Goal: Task Accomplishment & Management: Use online tool/utility

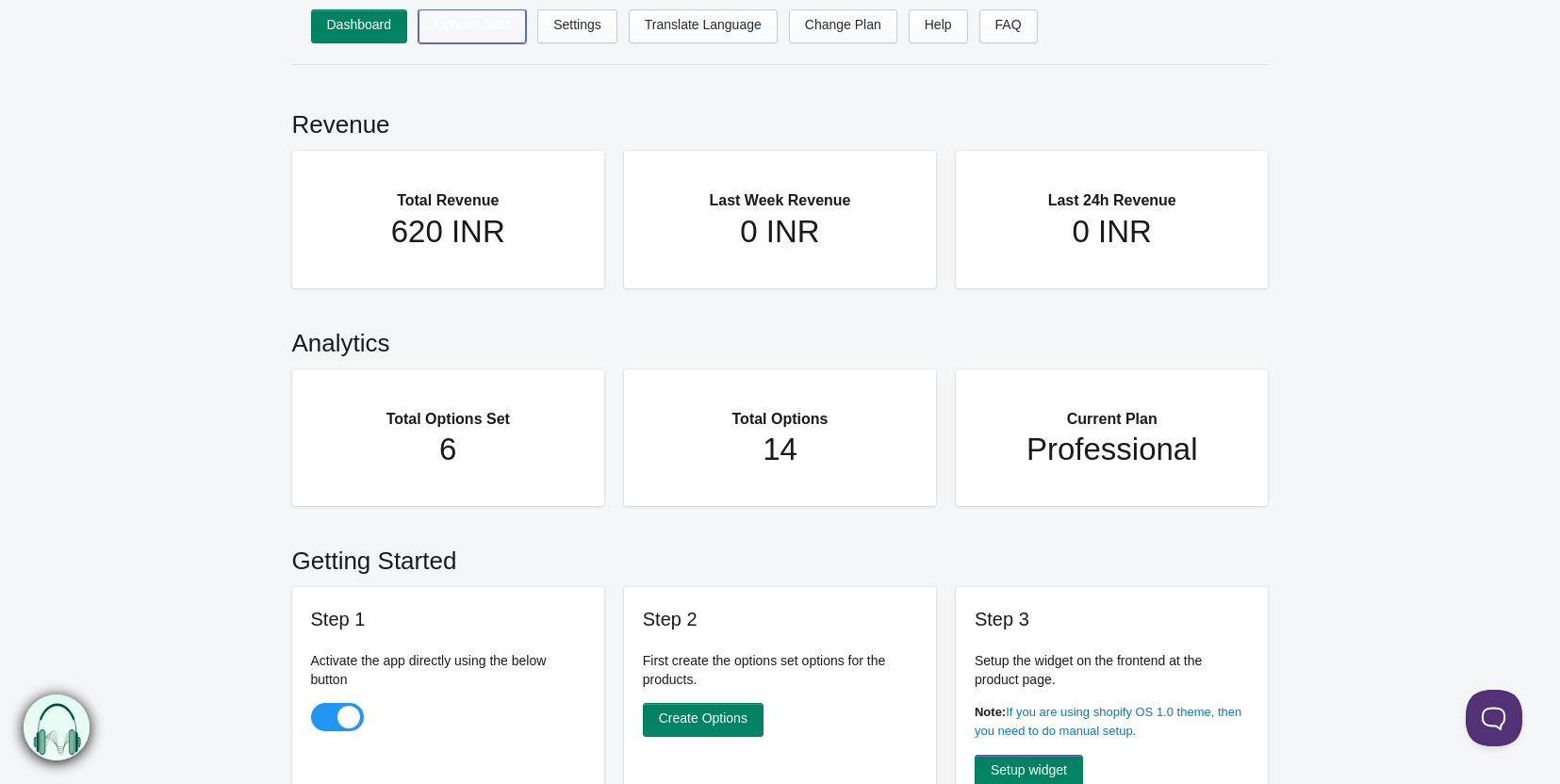
click at [485, 24] on link "Options Sets" at bounding box center [472, 26] width 108 height 34
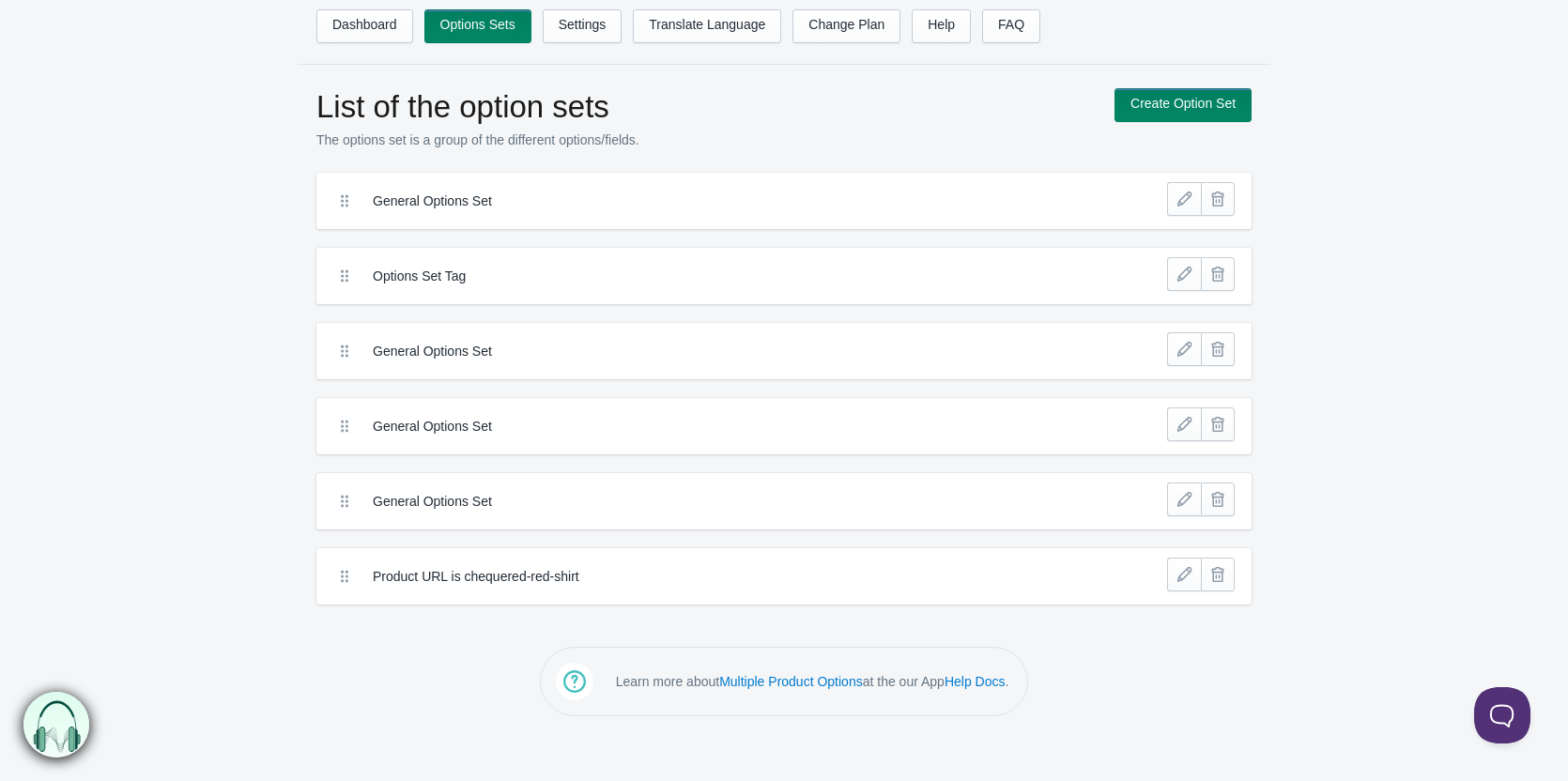
click at [284, 28] on header "Dashboard Options Sets Settings Translate Language Change Plan Help FAQ Hook te…" at bounding box center [784, 32] width 1568 height 65
click at [338, 25] on link "Dashboard" at bounding box center [364, 26] width 96 height 34
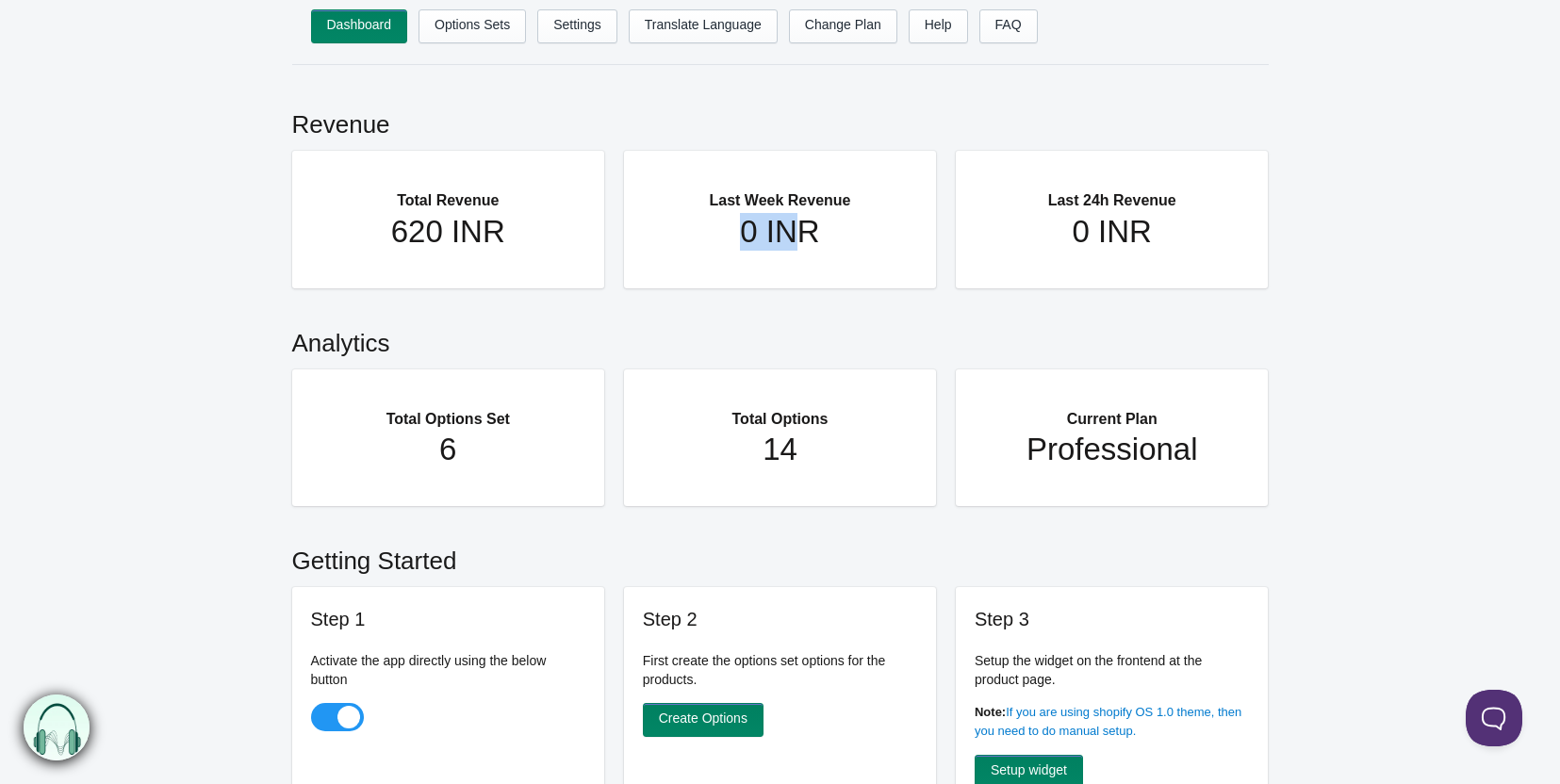
drag, startPoint x: 722, startPoint y: 233, endPoint x: 793, endPoint y: 231, distance: 71.0
click at [793, 231] on h1 "0 INR" at bounding box center [780, 232] width 238 height 38
drag, startPoint x: 982, startPoint y: 229, endPoint x: 1063, endPoint y: 220, distance: 81.5
click at [1061, 224] on aside "Last 24h Revenue 0 INR" at bounding box center [1112, 210] width 275 height 81
click at [494, 19] on link "Options Sets" at bounding box center [472, 26] width 108 height 34
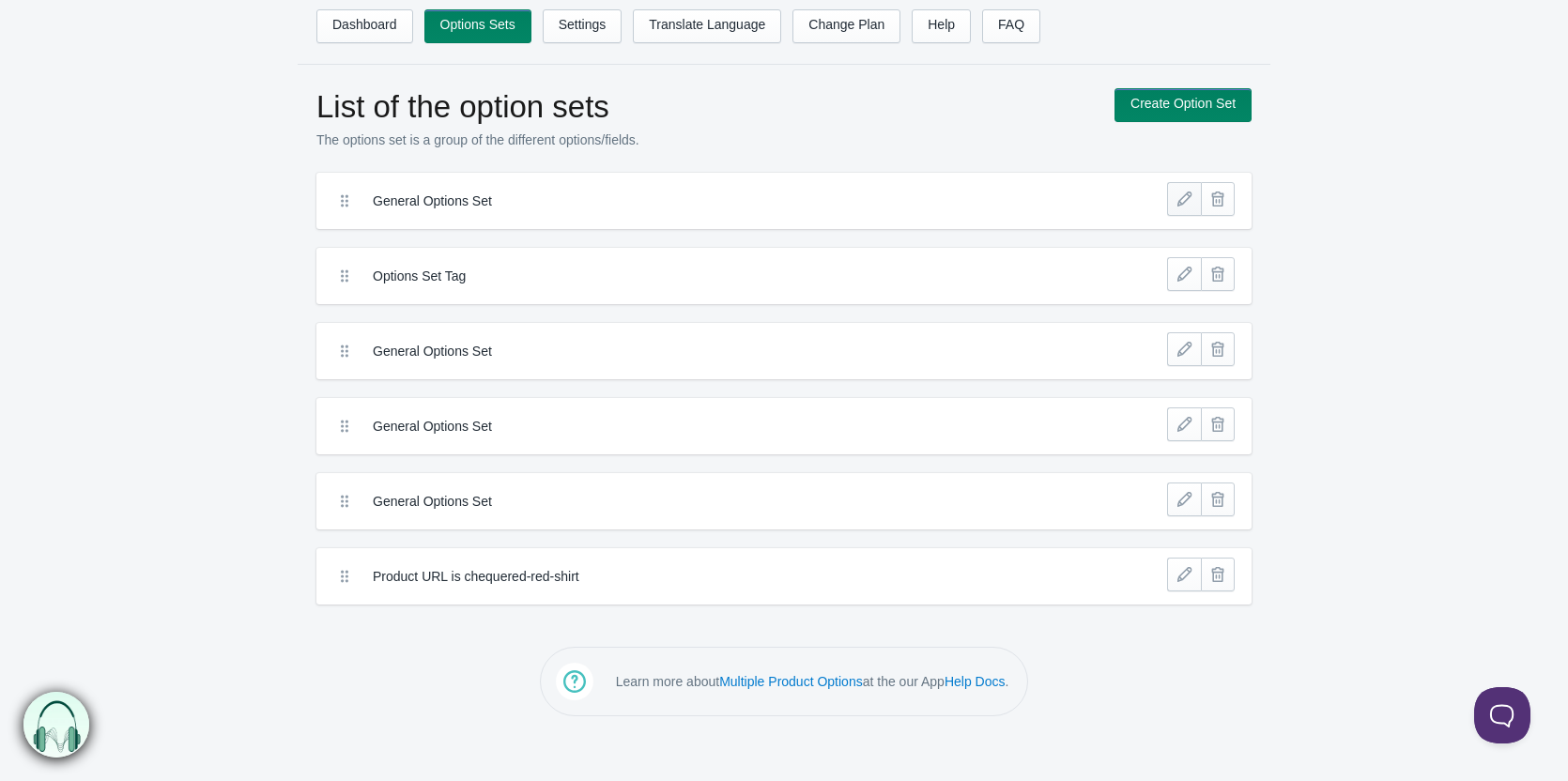
click at [1173, 192] on link at bounding box center [1183, 199] width 34 height 34
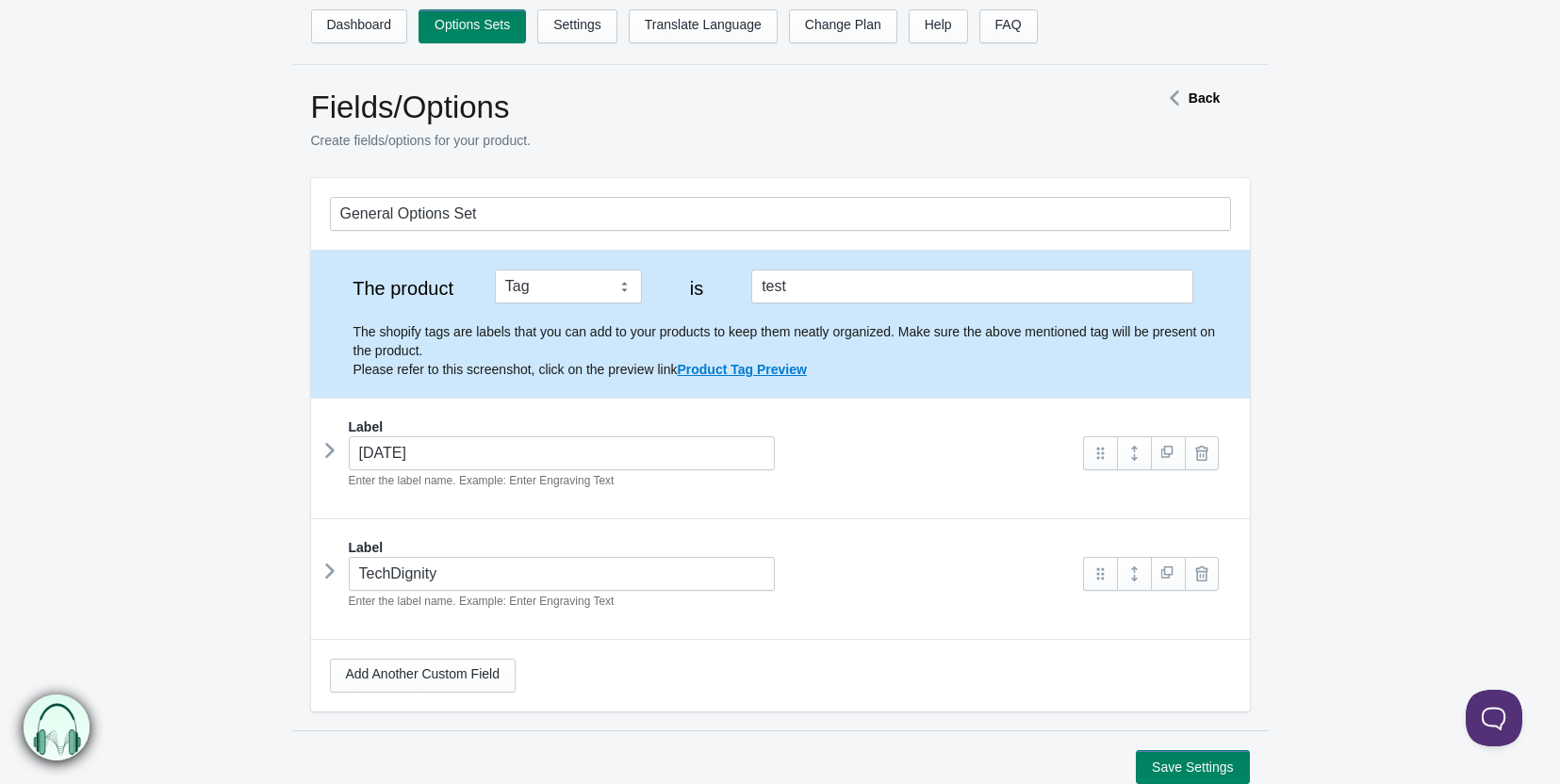
click at [330, 455] on icon at bounding box center [330, 450] width 0 height 28
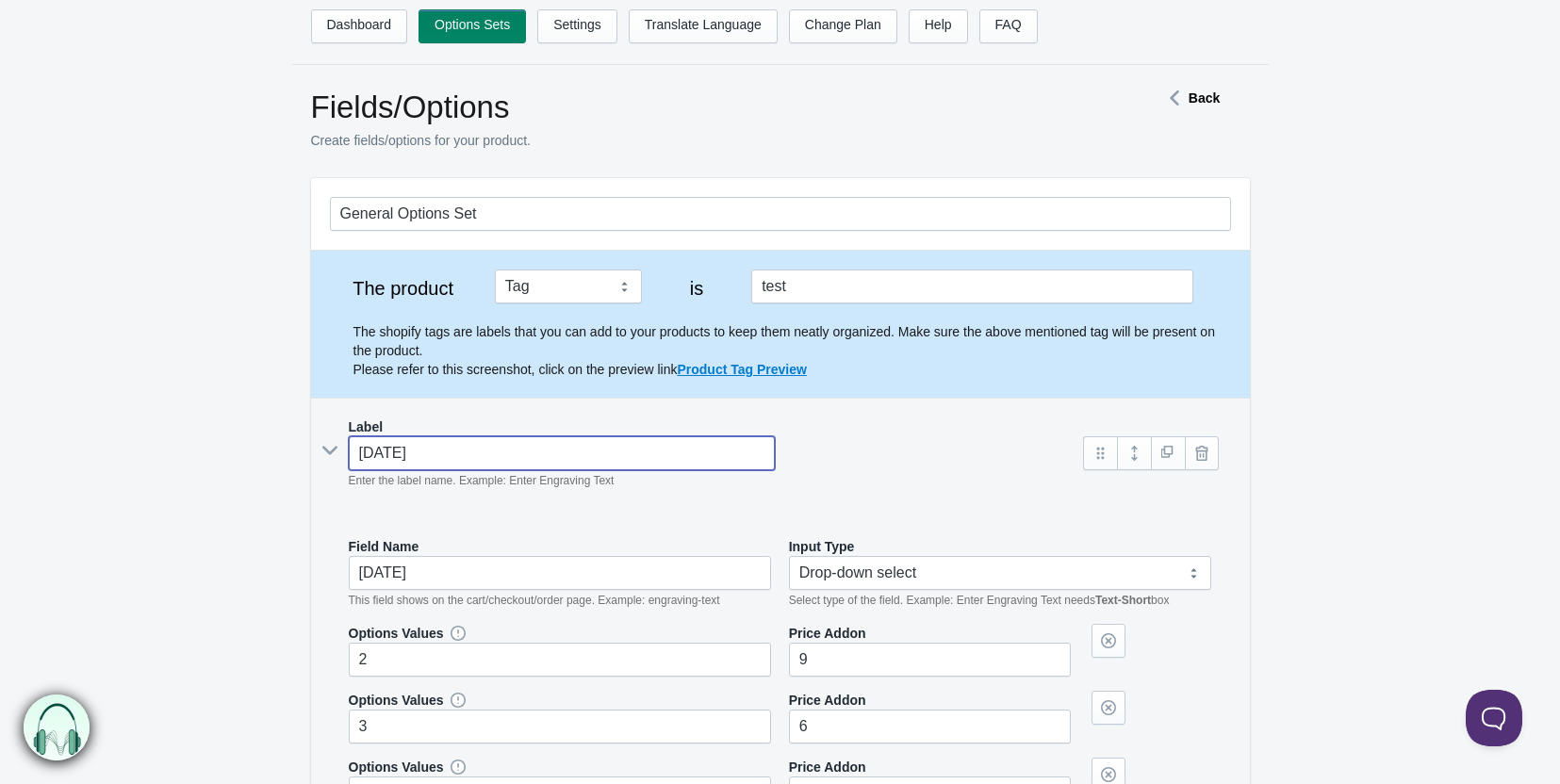
click at [425, 453] on input "Tuesday" at bounding box center [562, 453] width 427 height 34
type input "G"
type input "g"
type input "Gif"
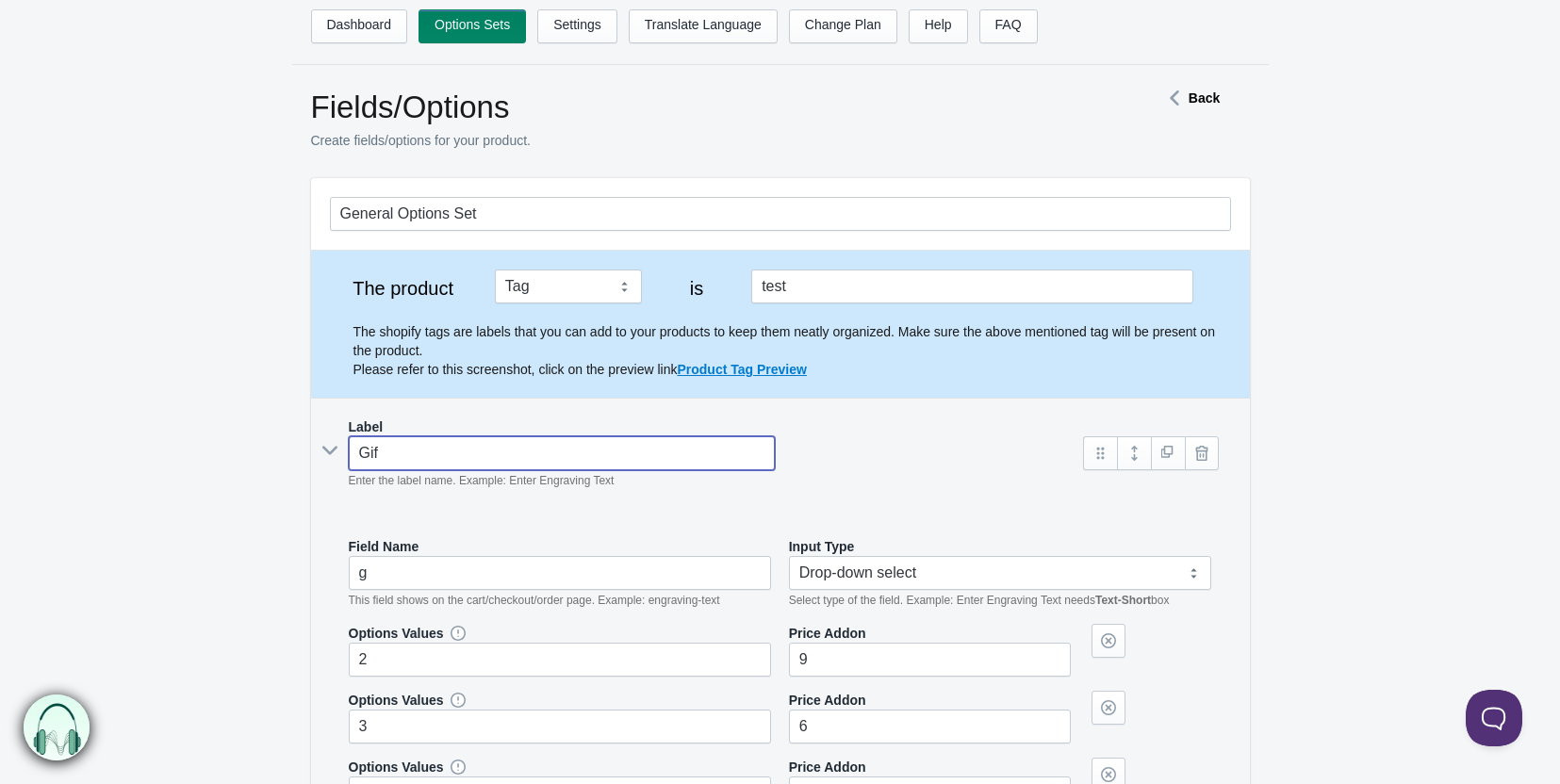
type input "gif"
type input "Gift"
type input "gift"
type input "Gift"
type input "gift-"
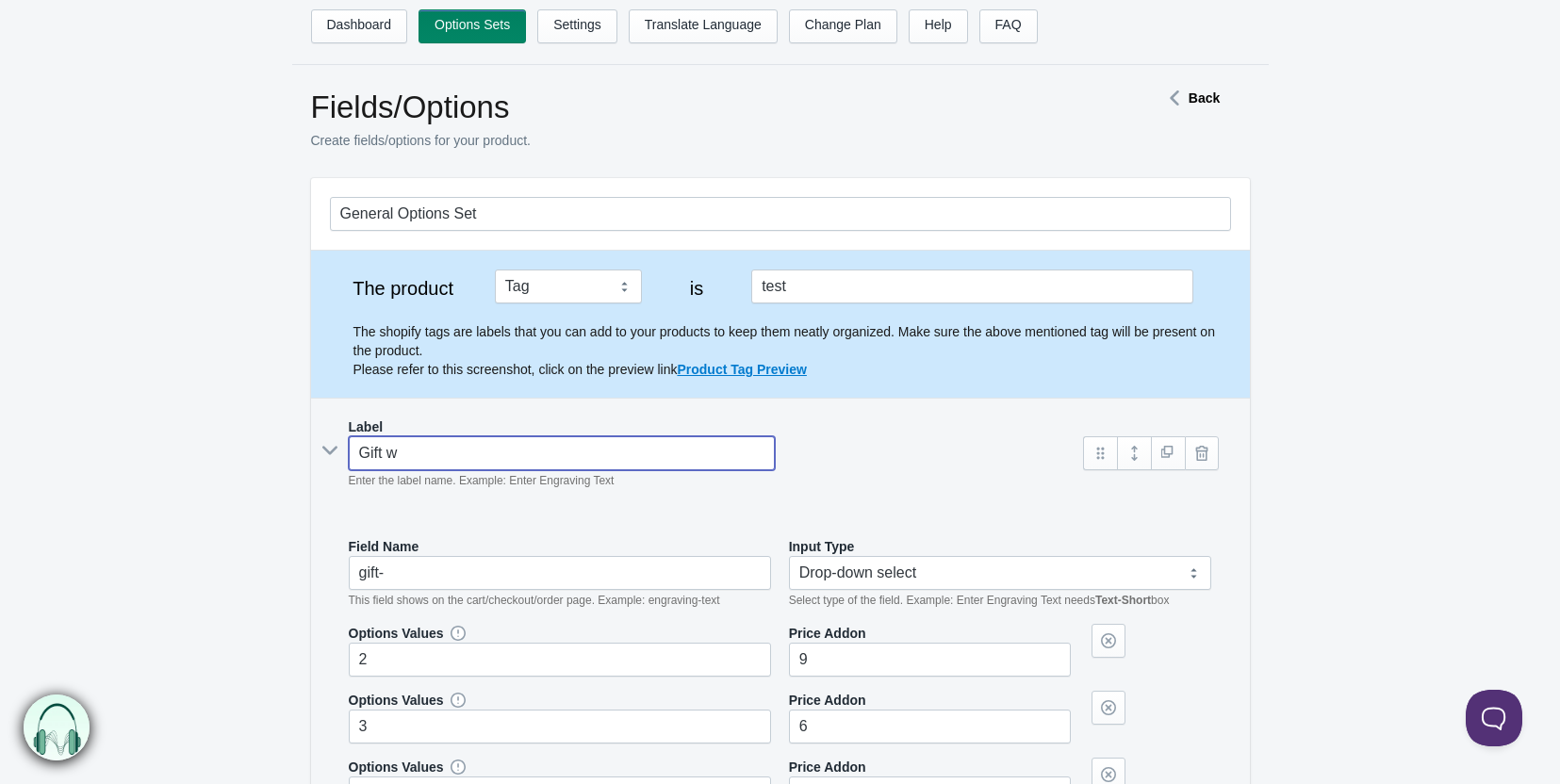
type input "Gift wr"
type input "gift-wr"
type input "Gift wrap"
type input "gift-wrap"
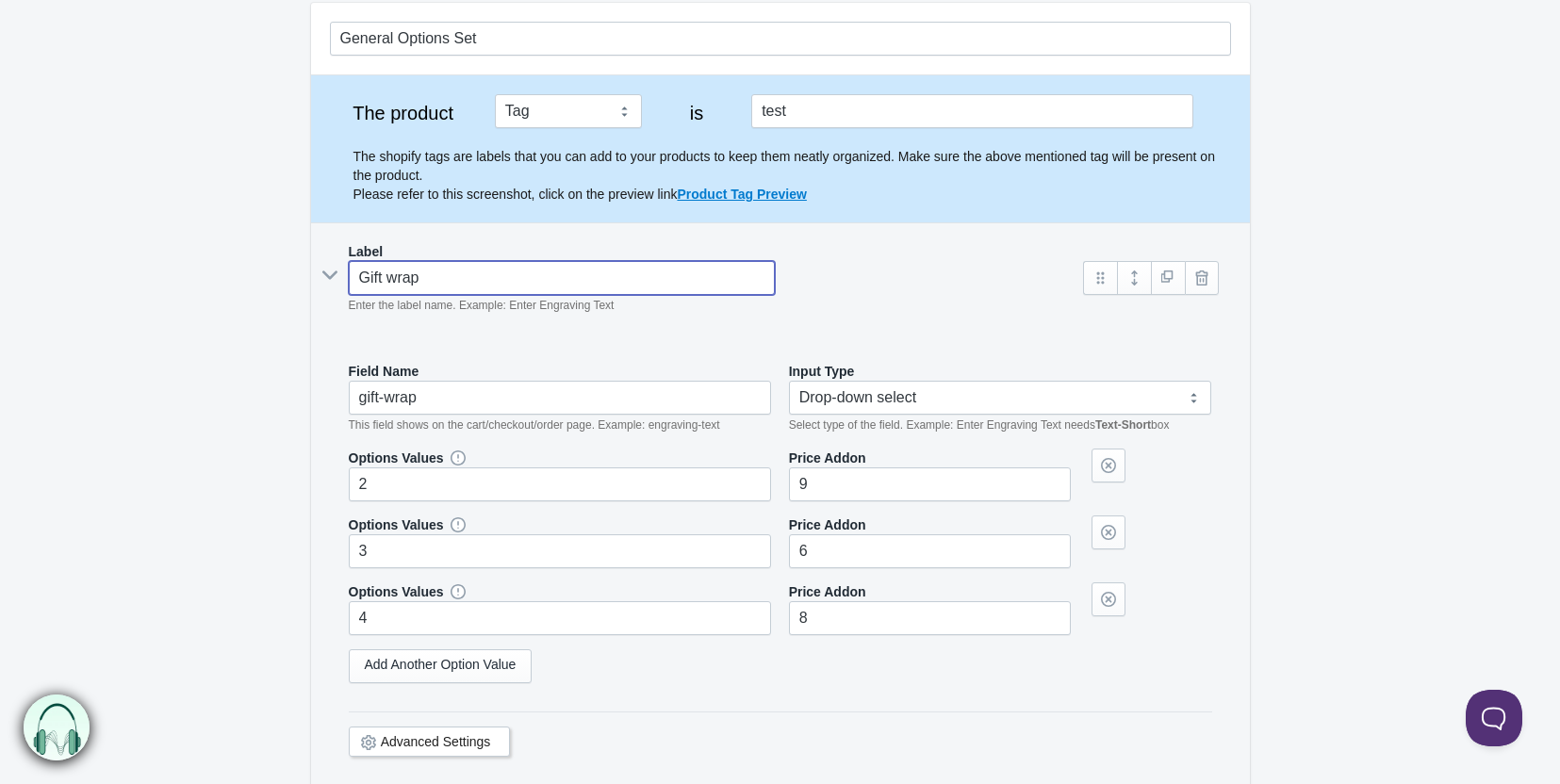
scroll to position [189, 0]
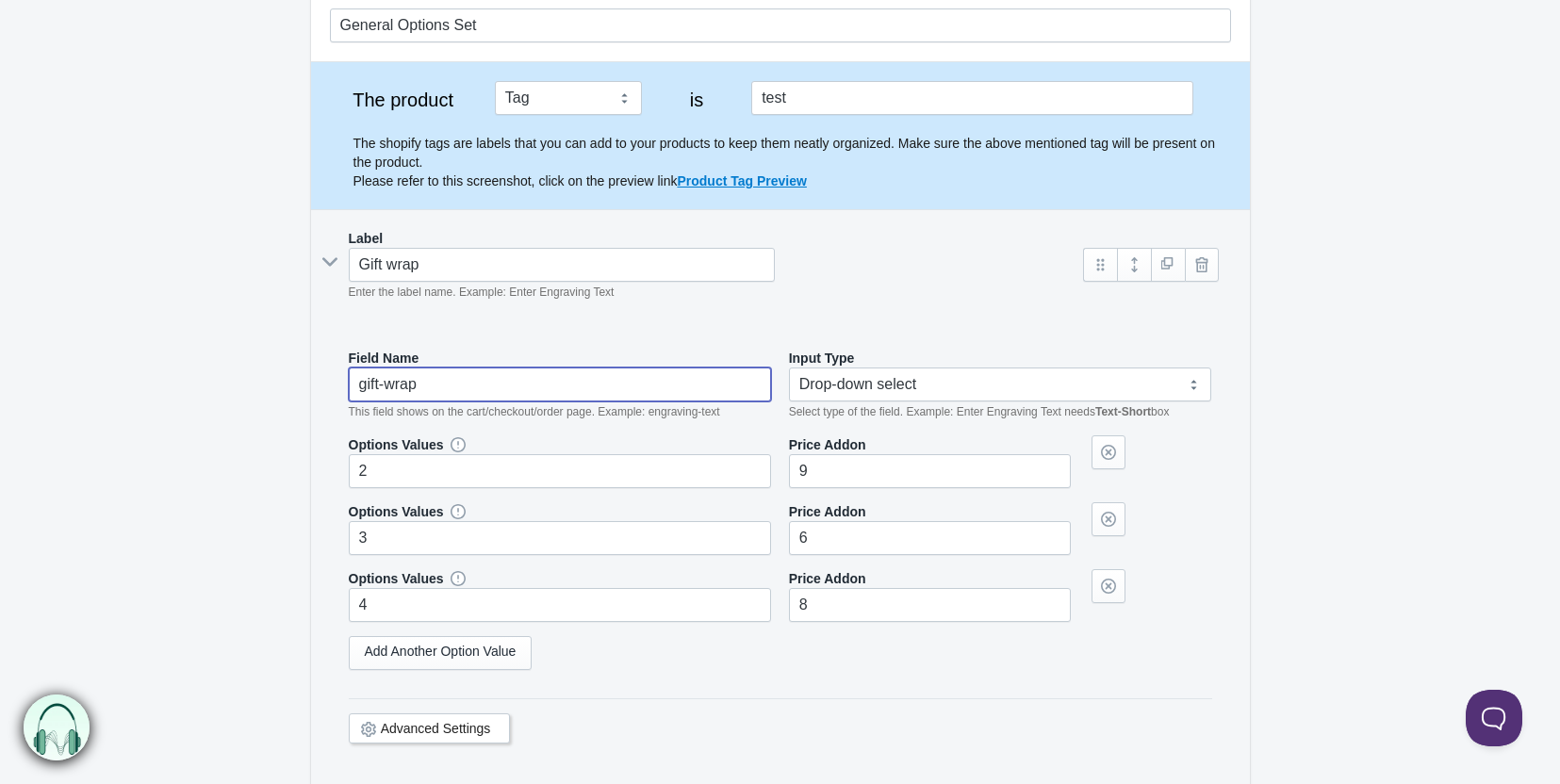
drag, startPoint x: 431, startPoint y: 382, endPoint x: 355, endPoint y: 383, distance: 76.0
click at [355, 383] on input "gift-wrap" at bounding box center [560, 384] width 423 height 34
click at [448, 385] on input "gift-wrap" at bounding box center [560, 384] width 423 height 34
drag, startPoint x: 468, startPoint y: 380, endPoint x: 336, endPoint y: 380, distance: 132.0
click at [336, 380] on div "Field Name gift-wrap This field shows on the cart/checkout/order page. Example:…" at bounding box center [780, 557] width 902 height 457
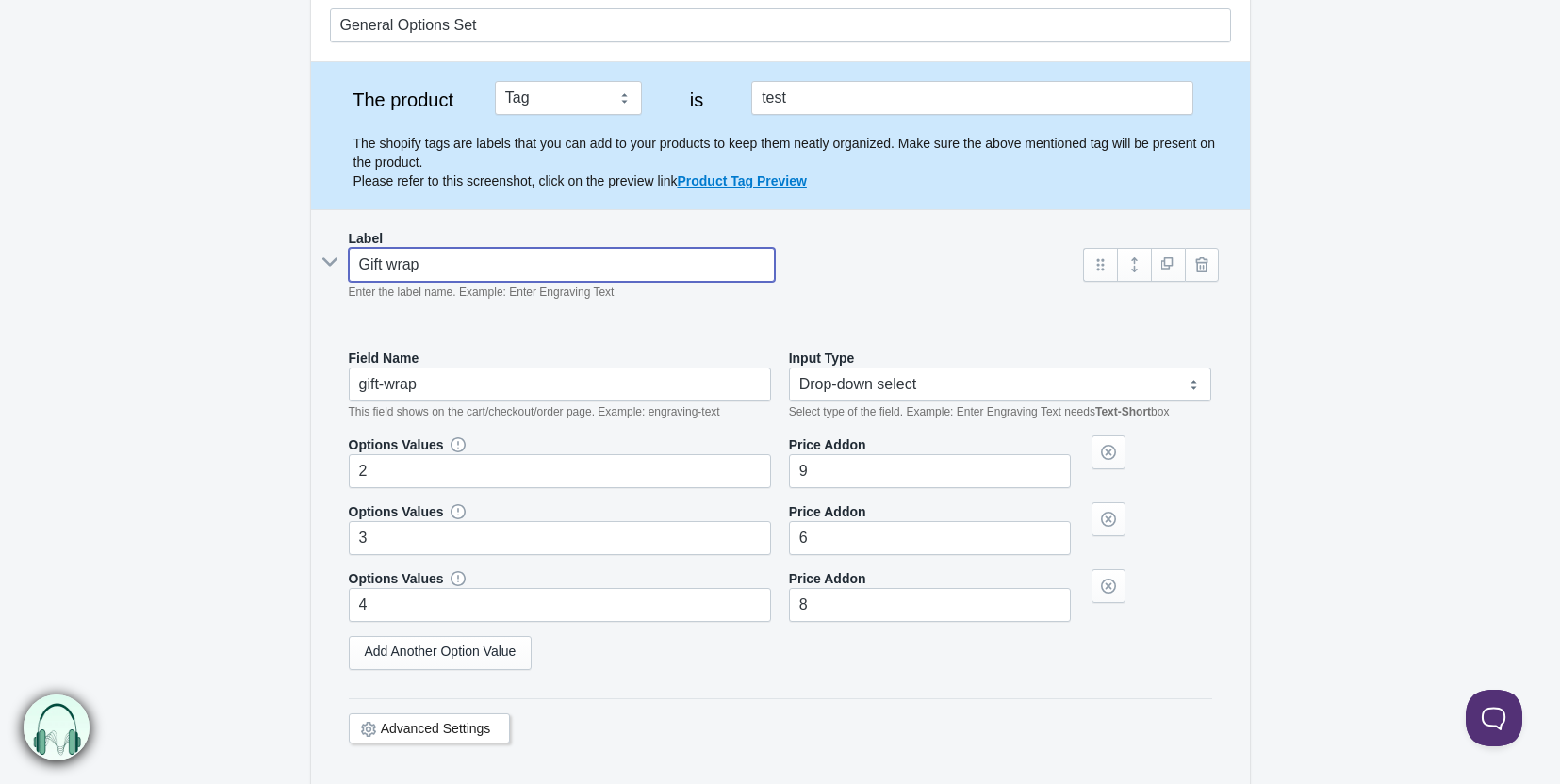
click at [481, 260] on input "Gift wrap" at bounding box center [562, 265] width 427 height 34
type input "Gift wrap"
type input "gift-wrap-"
type input "Gift wrap as"
type input "gift-wrap-as"
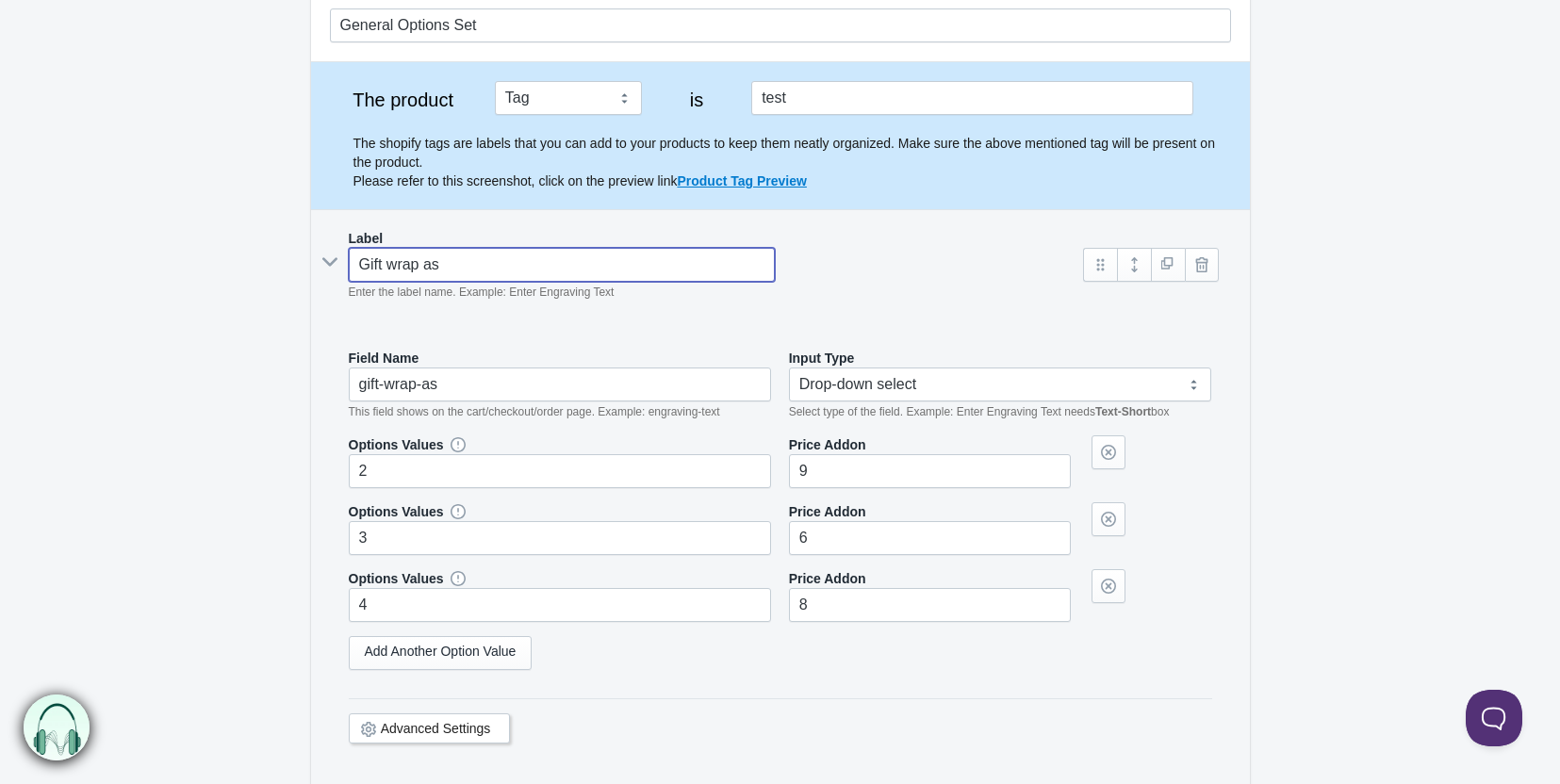
type input "Gift wrap asd"
type input "gift-wrap-asd"
type input "Gift wrap asdf"
type input "gift-wrap-asdf"
type input "Gift wrap asdfsad"
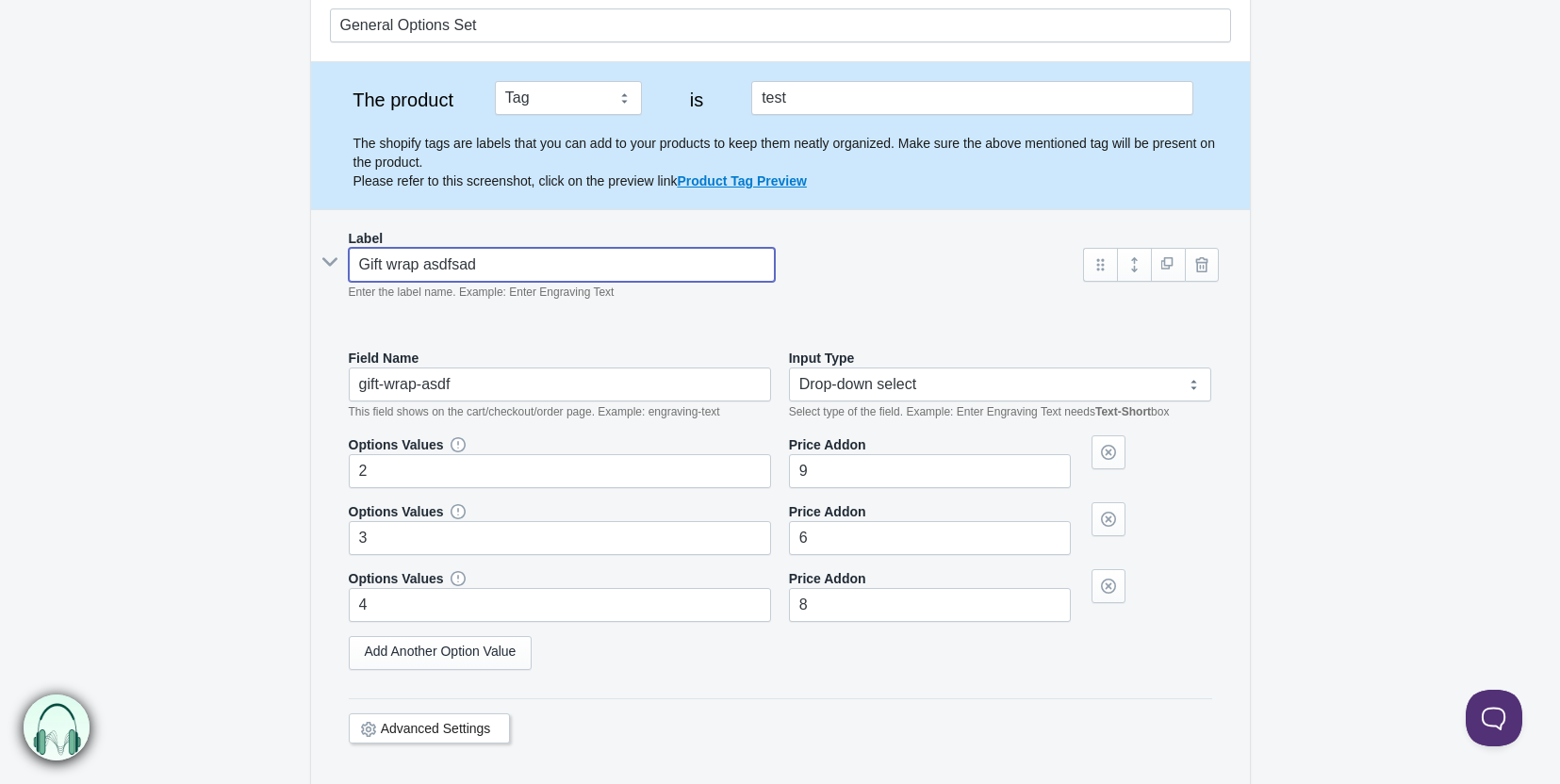
type input "gift-wrap-asdfsad"
type input "Gift wrap asdfsadf"
type input "gift-wrap-asdfsadf"
type input "Gift wrap"
type input "gift-wrap-"
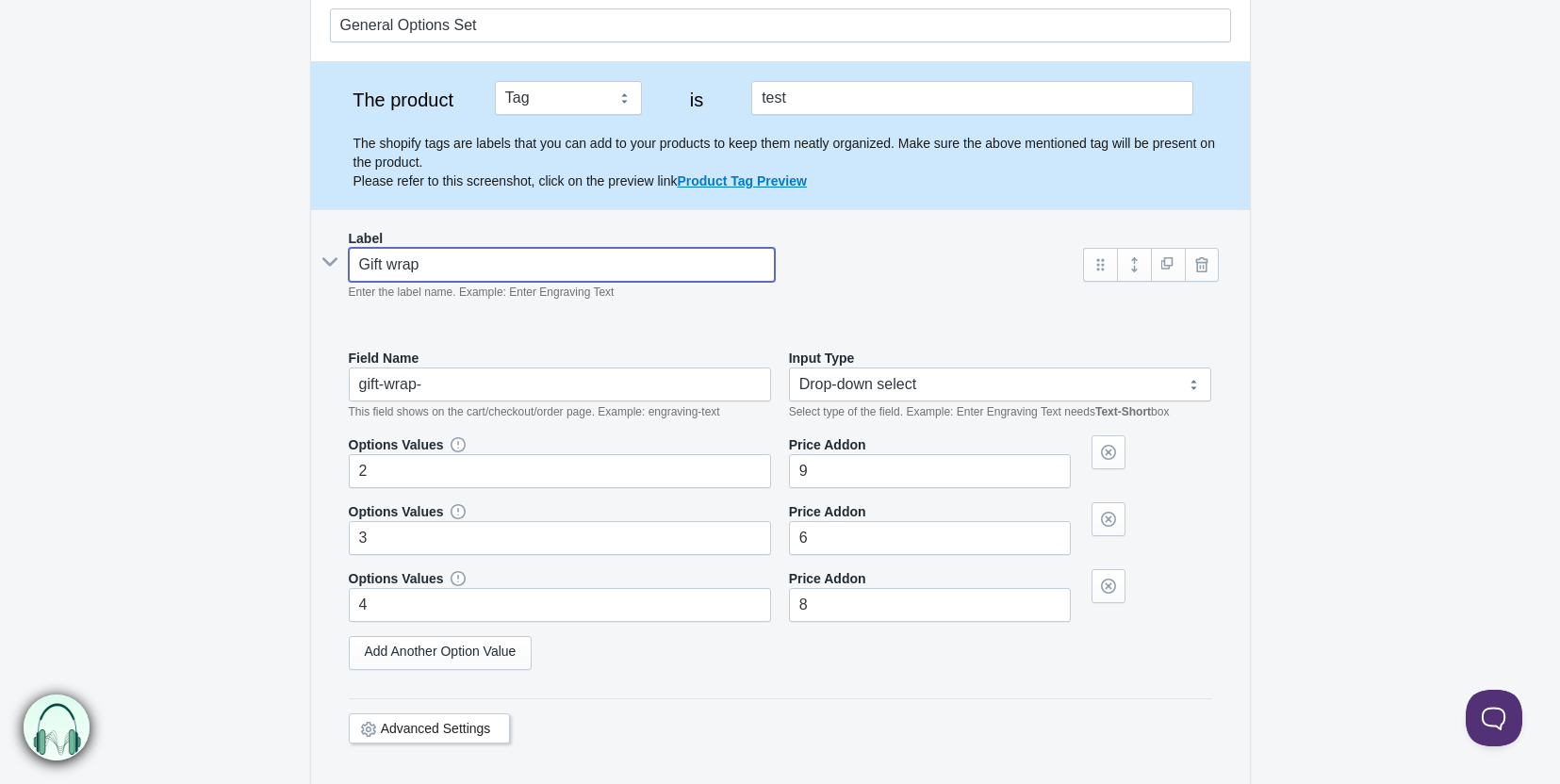
type input "Gift wrap"
type input "gift-wrap"
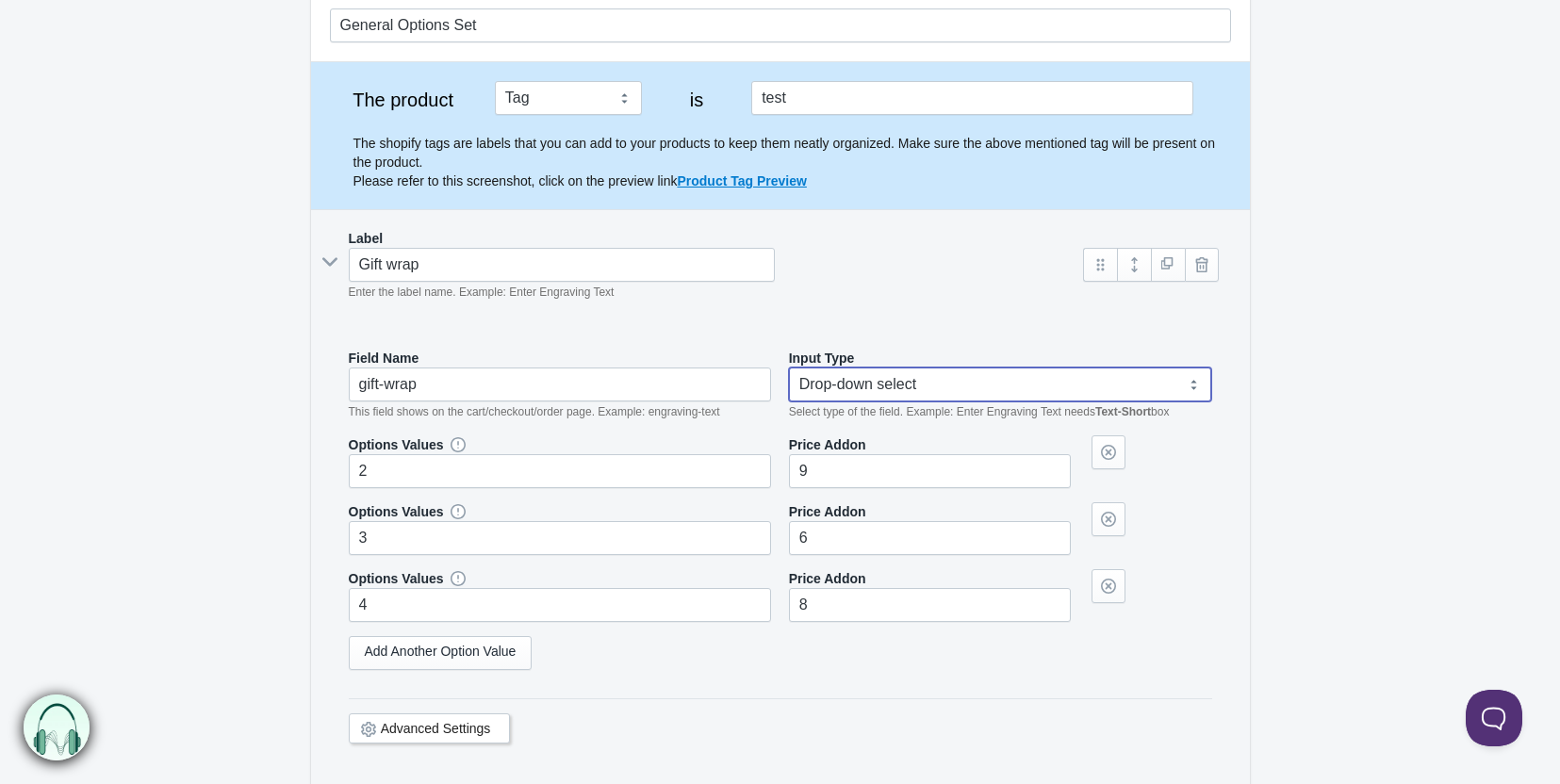
click at [1001, 383] on select "Text-Short Text-Long Radio button Drop-down select Image Checkbox Datepicker" at bounding box center [1001, 384] width 423 height 34
click at [789, 368] on select "Text-Short Text-Long Radio button Drop-down select Image Checkbox Datepicker" at bounding box center [1001, 384] width 423 height 34
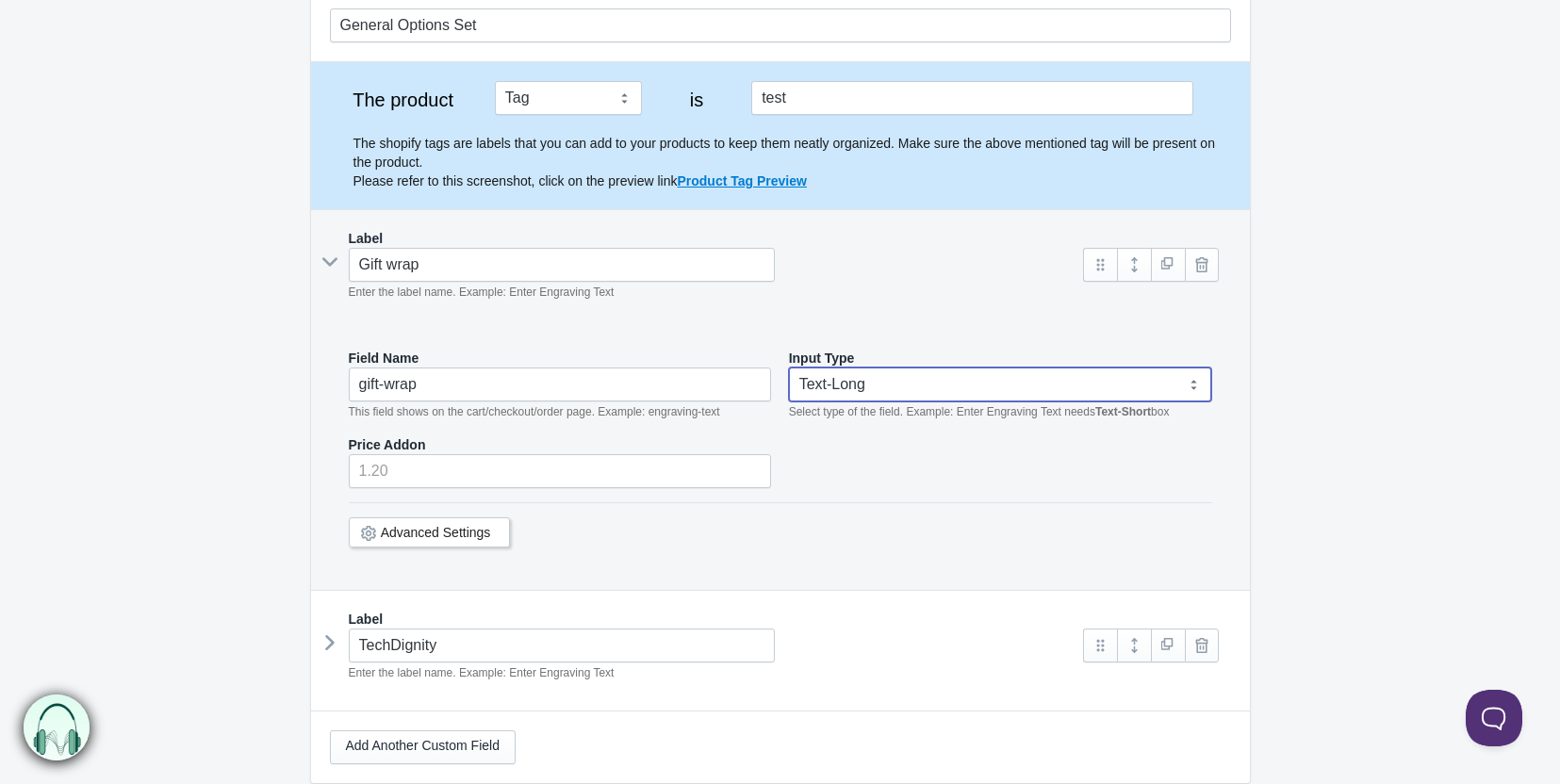
click at [957, 398] on select "Text-Short Text-Long Radio button Drop-down select Image Checkbox Datepicker" at bounding box center [1001, 384] width 423 height 34
select select "3"
click at [789, 368] on select "Text-Short Text-Long Radio button Drop-down select Image Checkbox Datepicker" at bounding box center [1001, 384] width 423 height 34
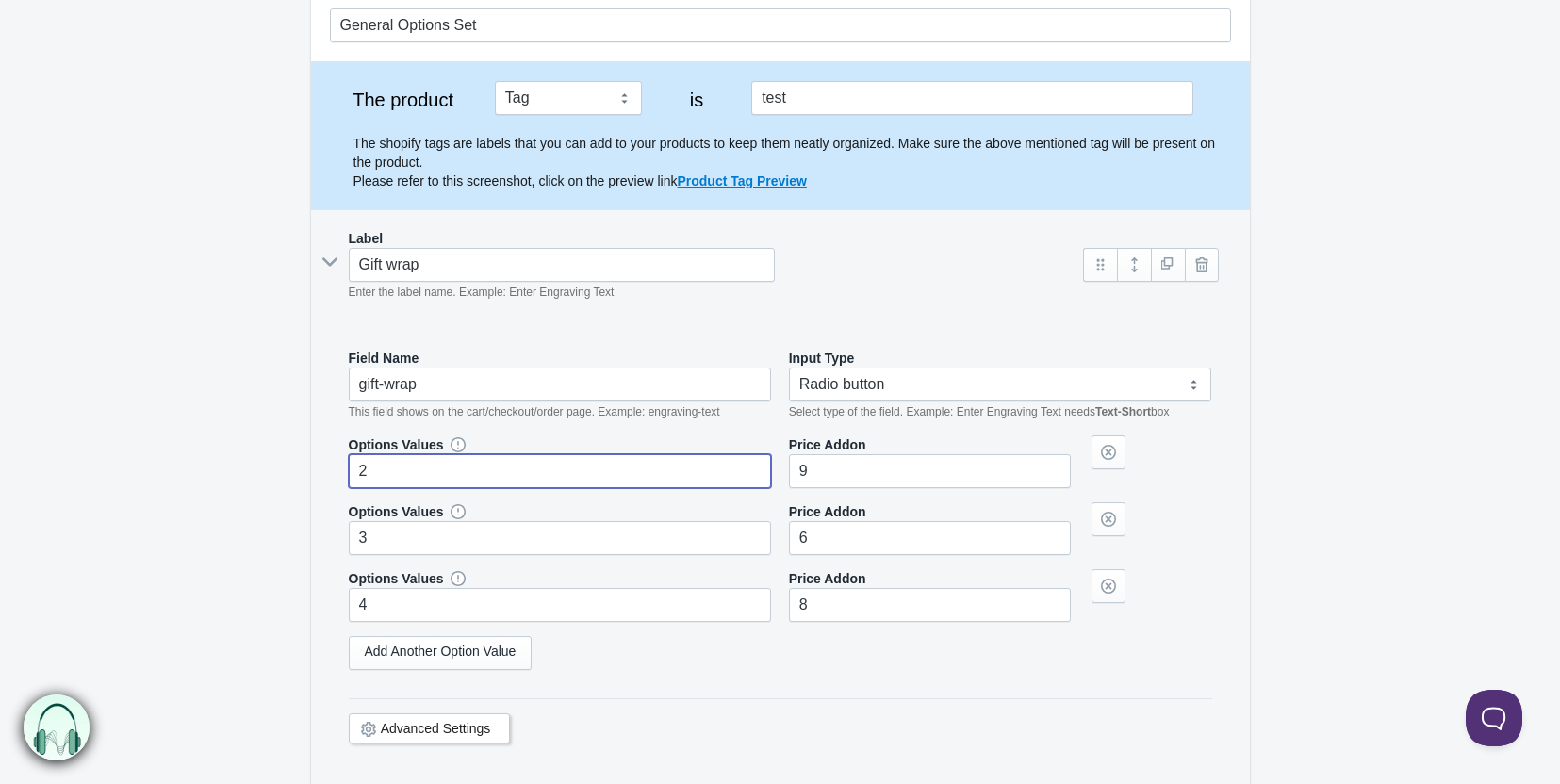
drag, startPoint x: 390, startPoint y: 472, endPoint x: 350, endPoint y: 470, distance: 40.0
click at [350, 470] on input "2" at bounding box center [560, 471] width 423 height 34
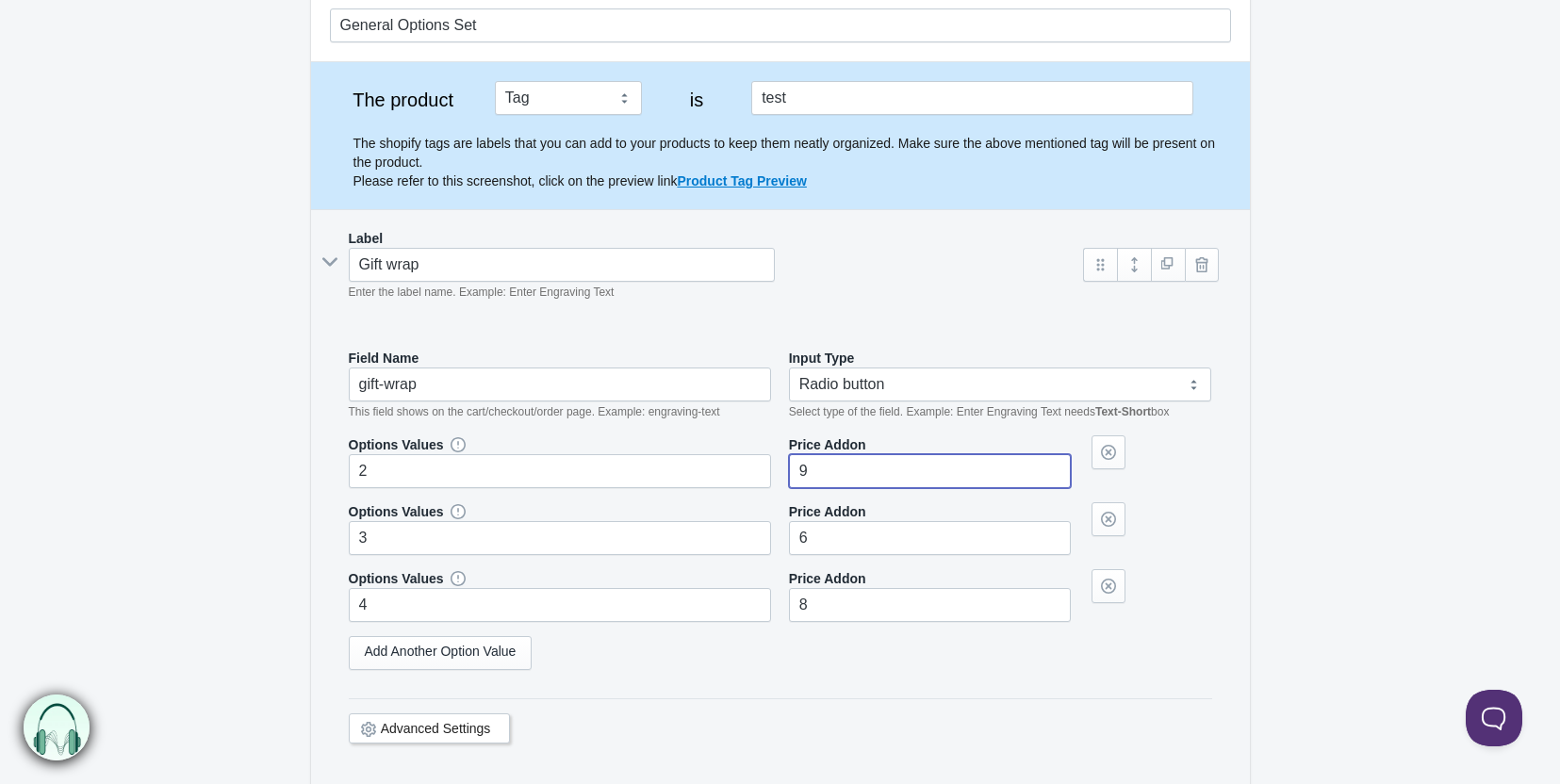
drag, startPoint x: 857, startPoint y: 474, endPoint x: 769, endPoint y: 470, distance: 88.1
click at [769, 470] on div "Options Values 2 Price Addon 9" at bounding box center [780, 461] width 864 height 53
drag, startPoint x: 376, startPoint y: 537, endPoint x: 325, endPoint y: 542, distance: 51.2
click at [292, 541] on section "General Options Set The product Tag Vendor Type URL Handle All Products is test…" at bounding box center [780, 494] width 977 height 1009
drag, startPoint x: 898, startPoint y: 539, endPoint x: 755, endPoint y: 535, distance: 143.1
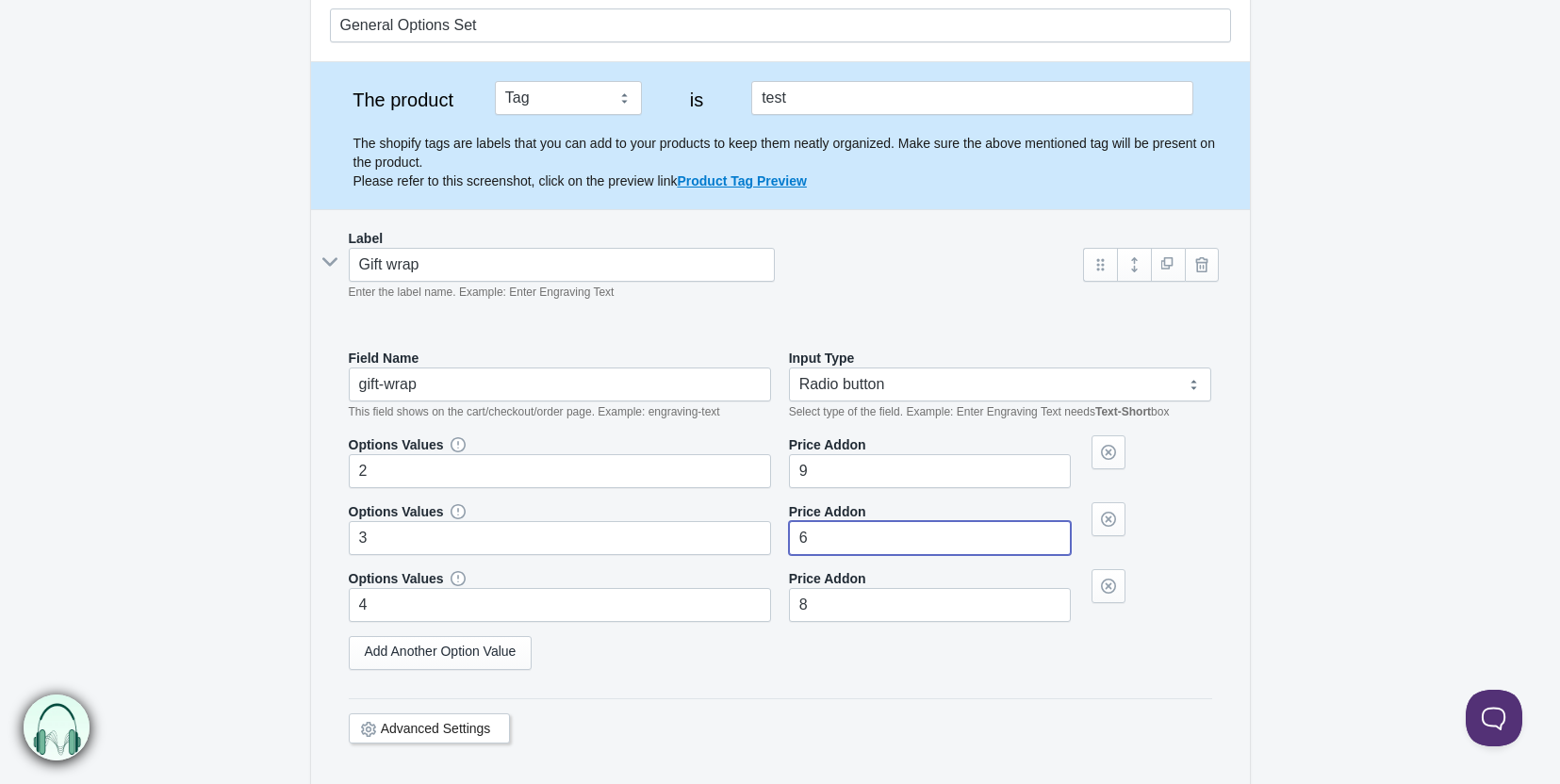
click at [755, 535] on div "Options Values 3 Price Addon 6" at bounding box center [780, 529] width 864 height 53
drag, startPoint x: 354, startPoint y: 594, endPoint x: 298, endPoint y: 589, distance: 56.2
click at [290, 590] on form "General Options Set The product Tag Vendor Type URL Handle All Products is test…" at bounding box center [780, 520] width 1560 height 1062
drag, startPoint x: 824, startPoint y: 594, endPoint x: 769, endPoint y: 593, distance: 55.0
click at [769, 593] on div "Options Values 4 Price Addon 8" at bounding box center [780, 595] width 864 height 53
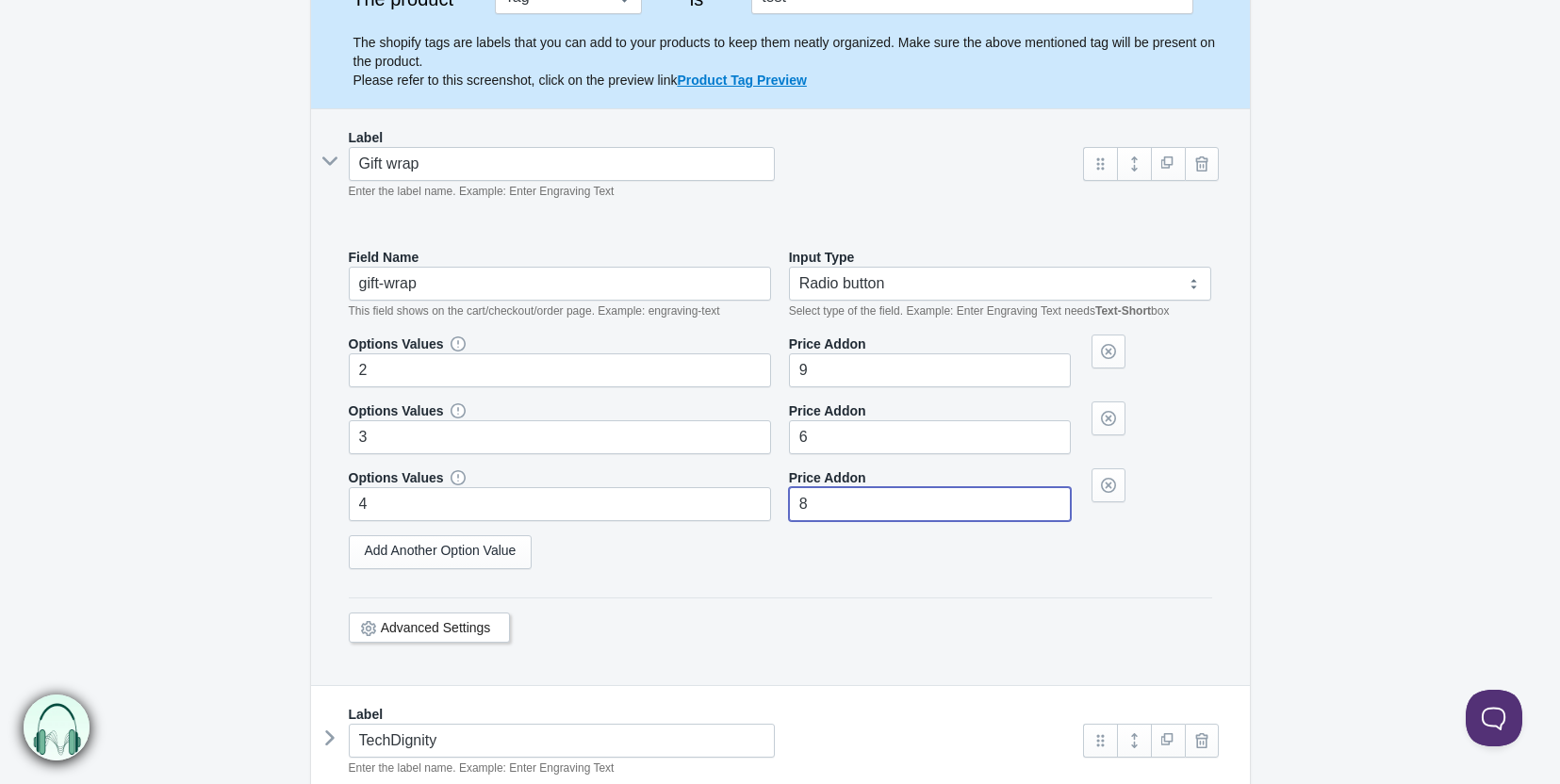
scroll to position [471, 0]
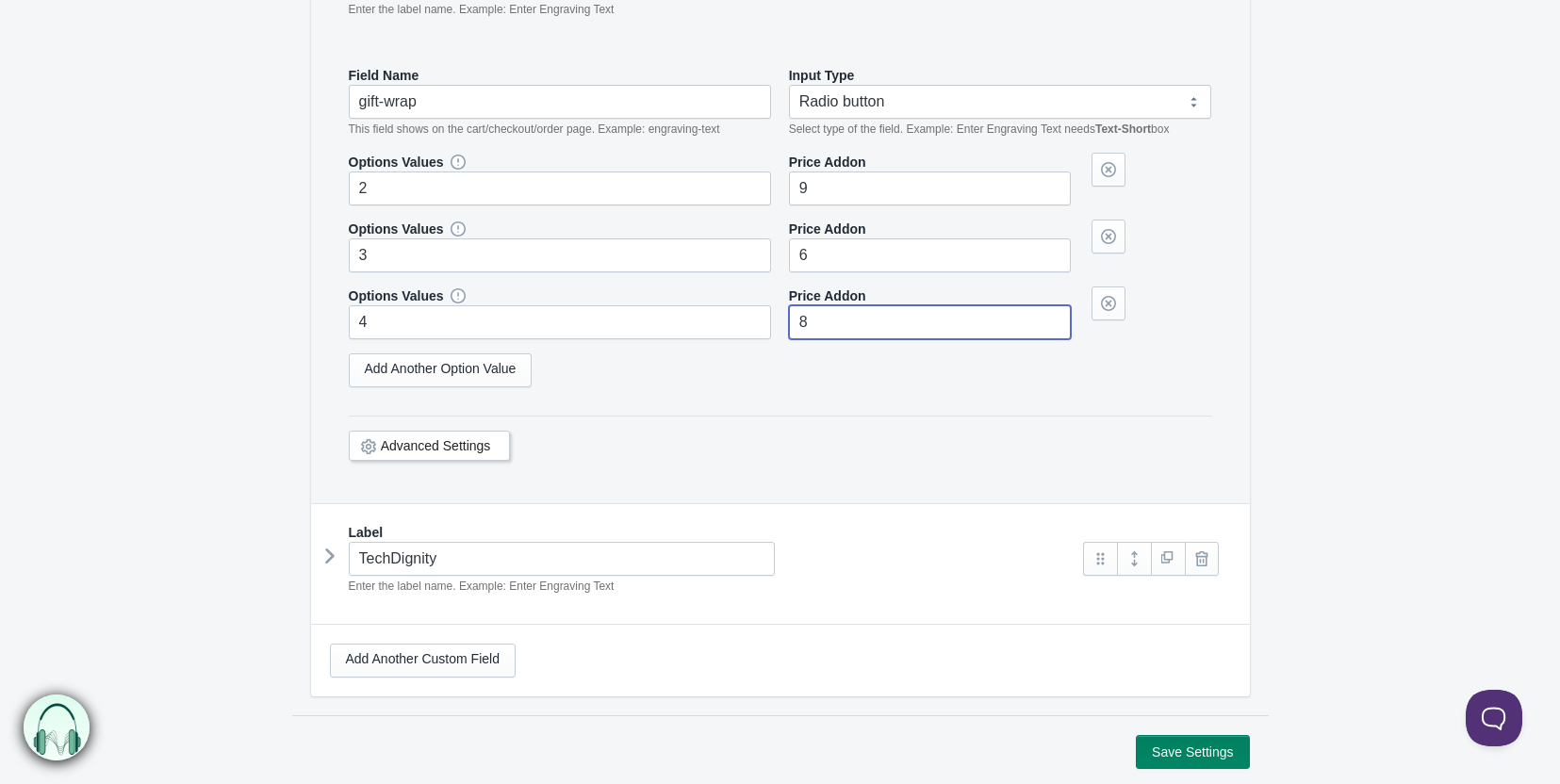
click at [483, 444] on link "Advanced Settings" at bounding box center [435, 445] width 111 height 15
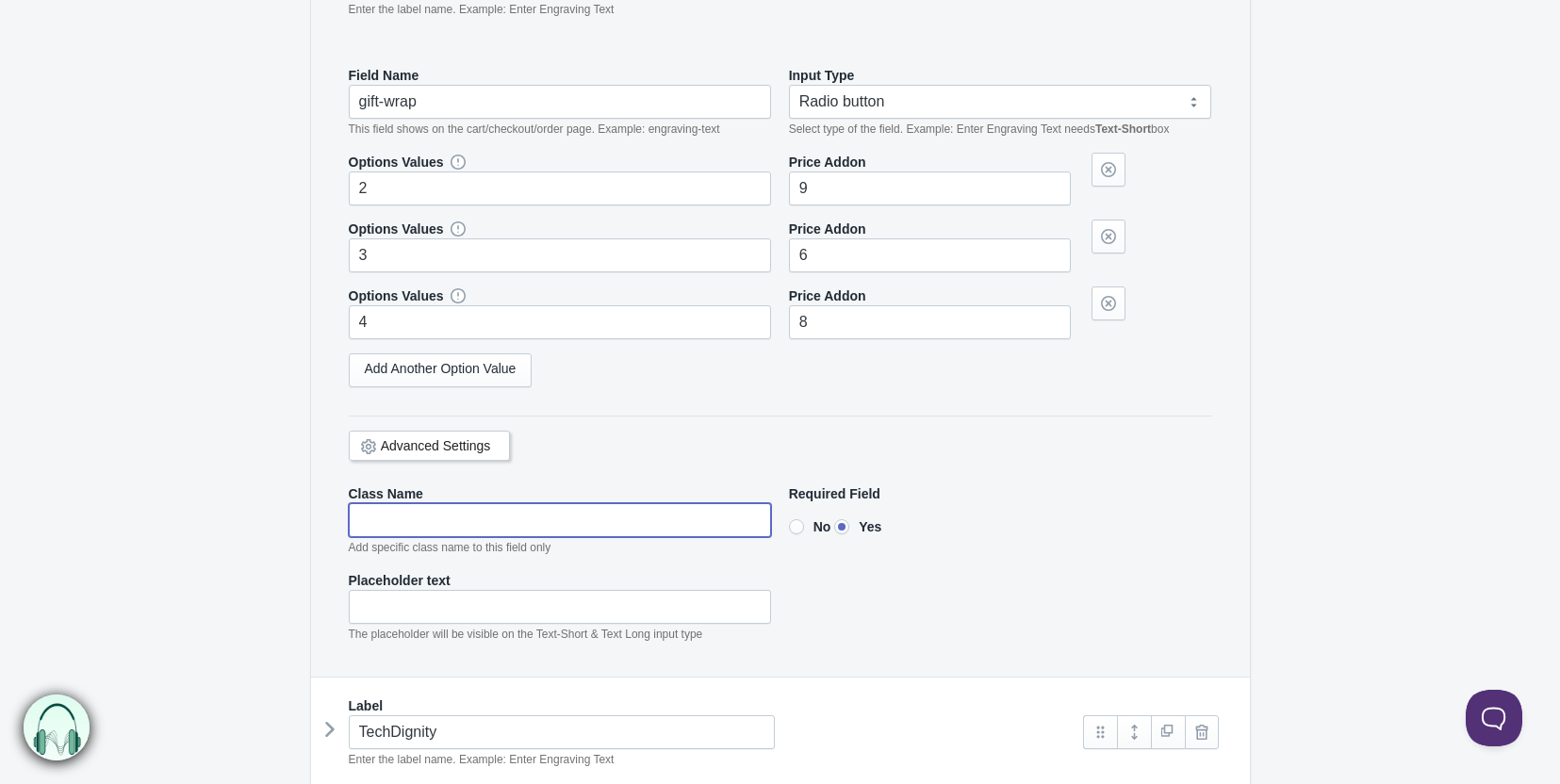
click at [414, 521] on input"] "text" at bounding box center [560, 520] width 423 height 34
click at [441, 610] on input"] "text" at bounding box center [560, 606] width 423 height 34
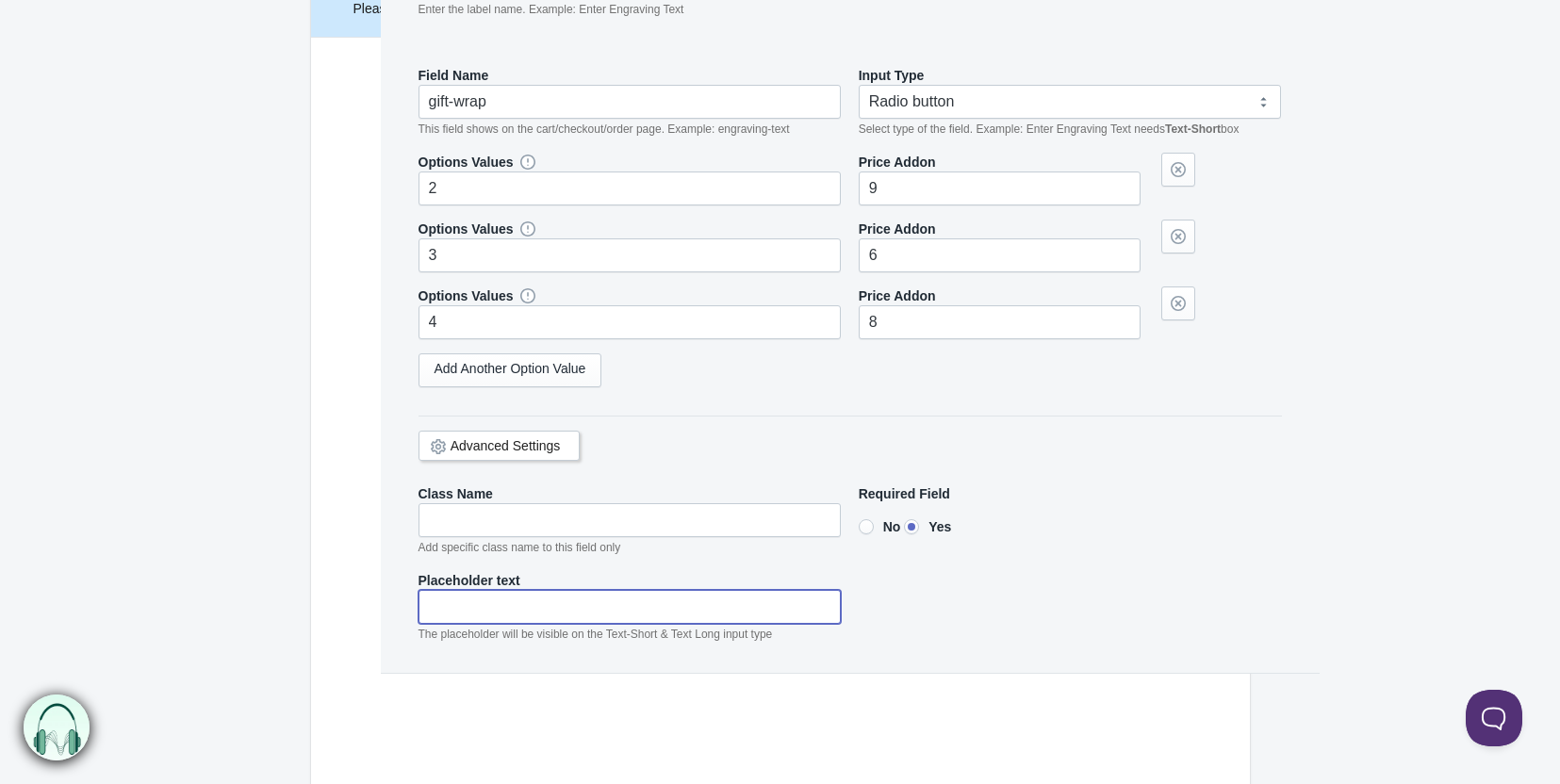
drag, startPoint x: 497, startPoint y: 629, endPoint x: 570, endPoint y: 629, distance: 73.0
select select "3"
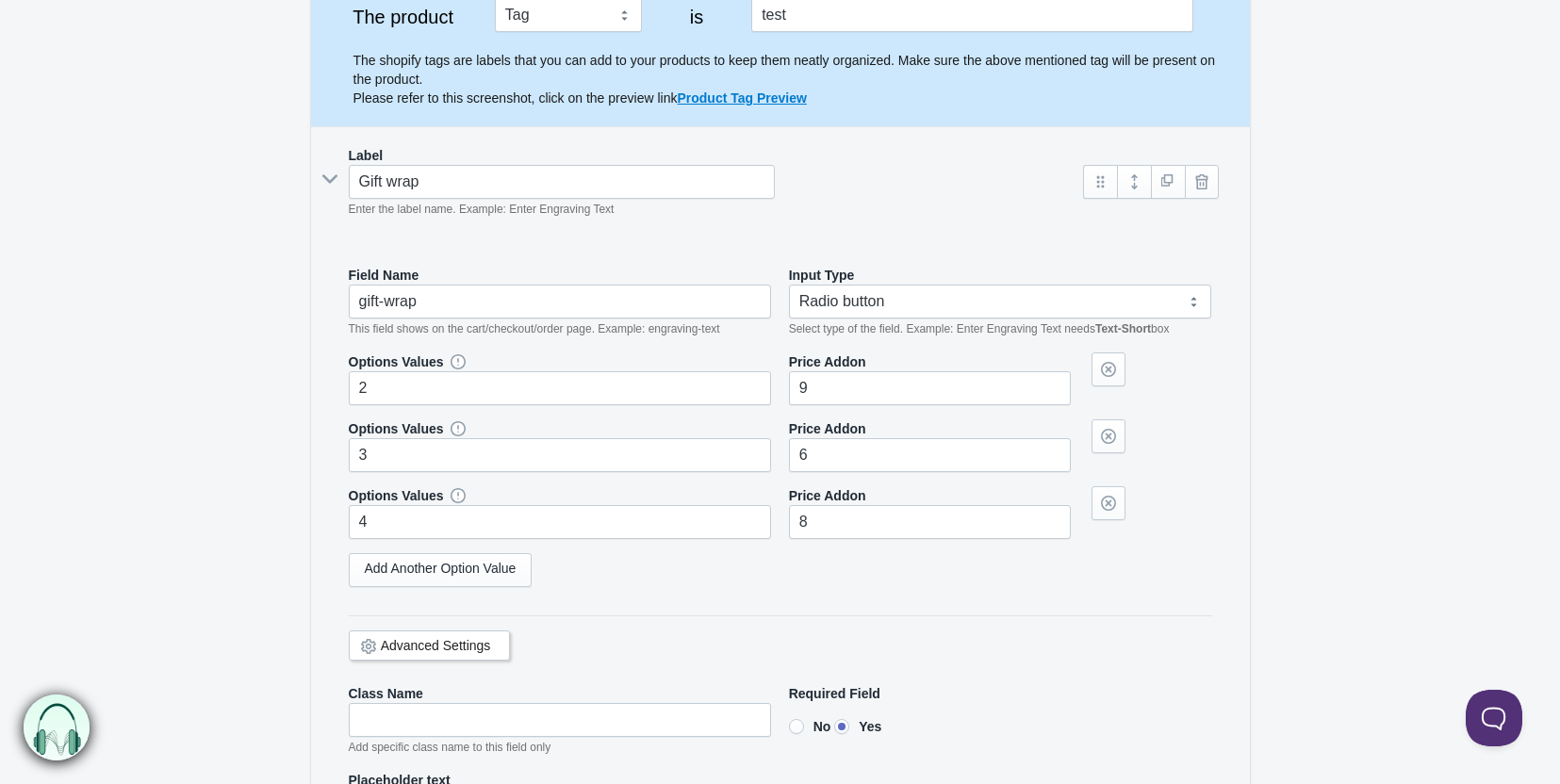
scroll to position [172, 0]
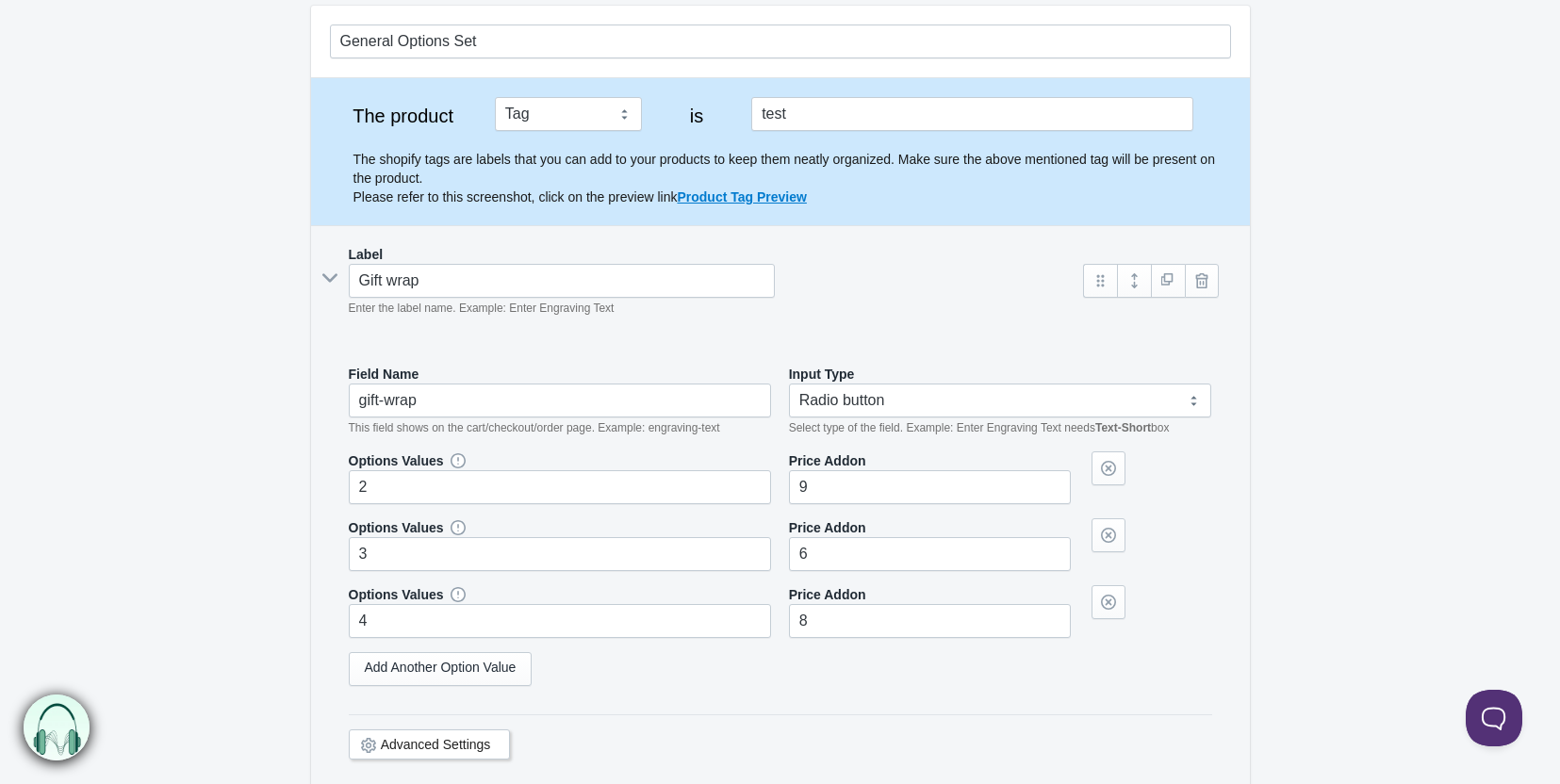
click at [336, 286] on div "Gift wrap Enter the label name. Example: Enter Engraving Text" at bounding box center [697, 290] width 736 height 54
select select "3"
click at [330, 278] on icon at bounding box center [330, 278] width 28 height 0
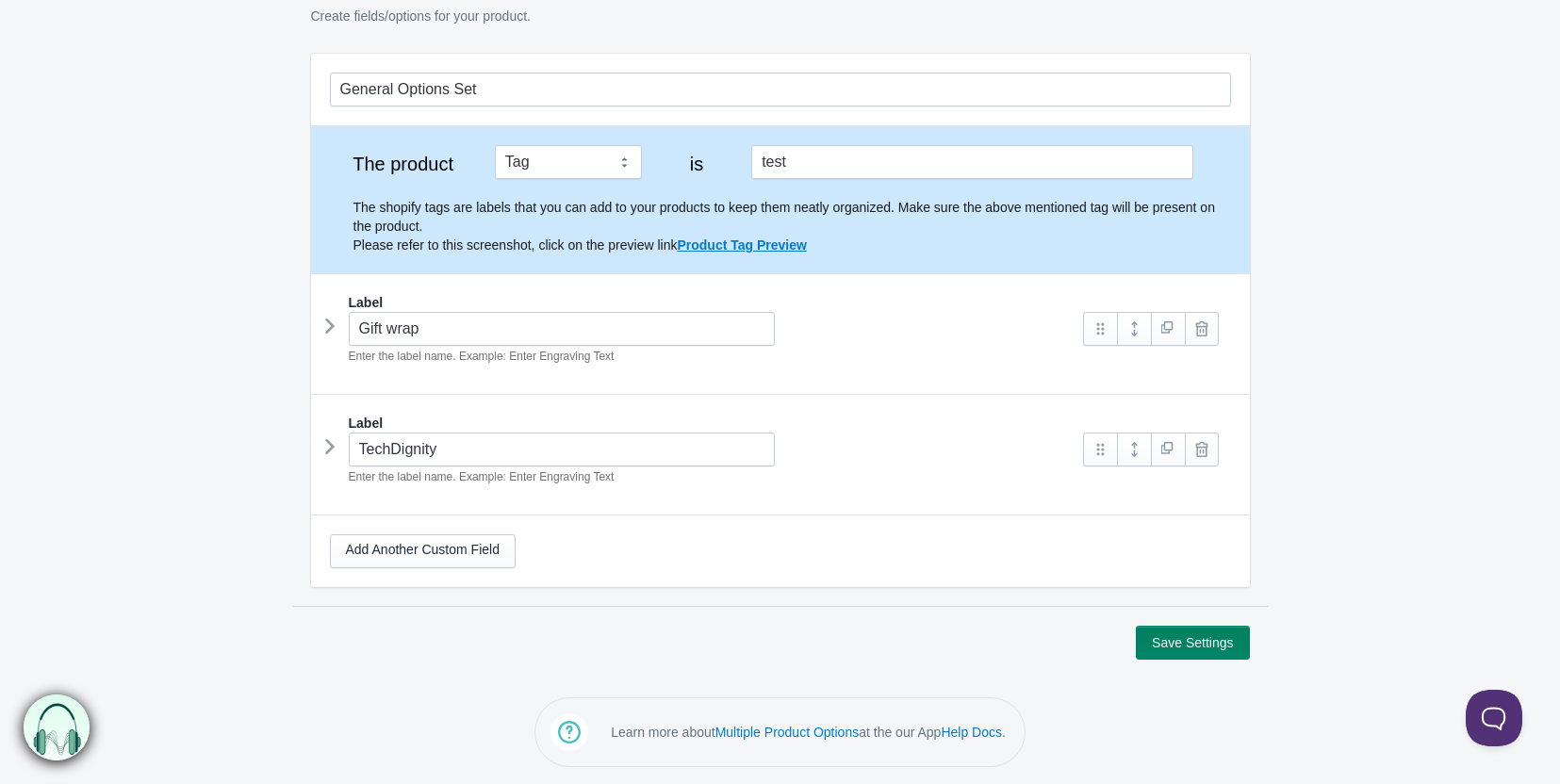
scroll to position [5, 0]
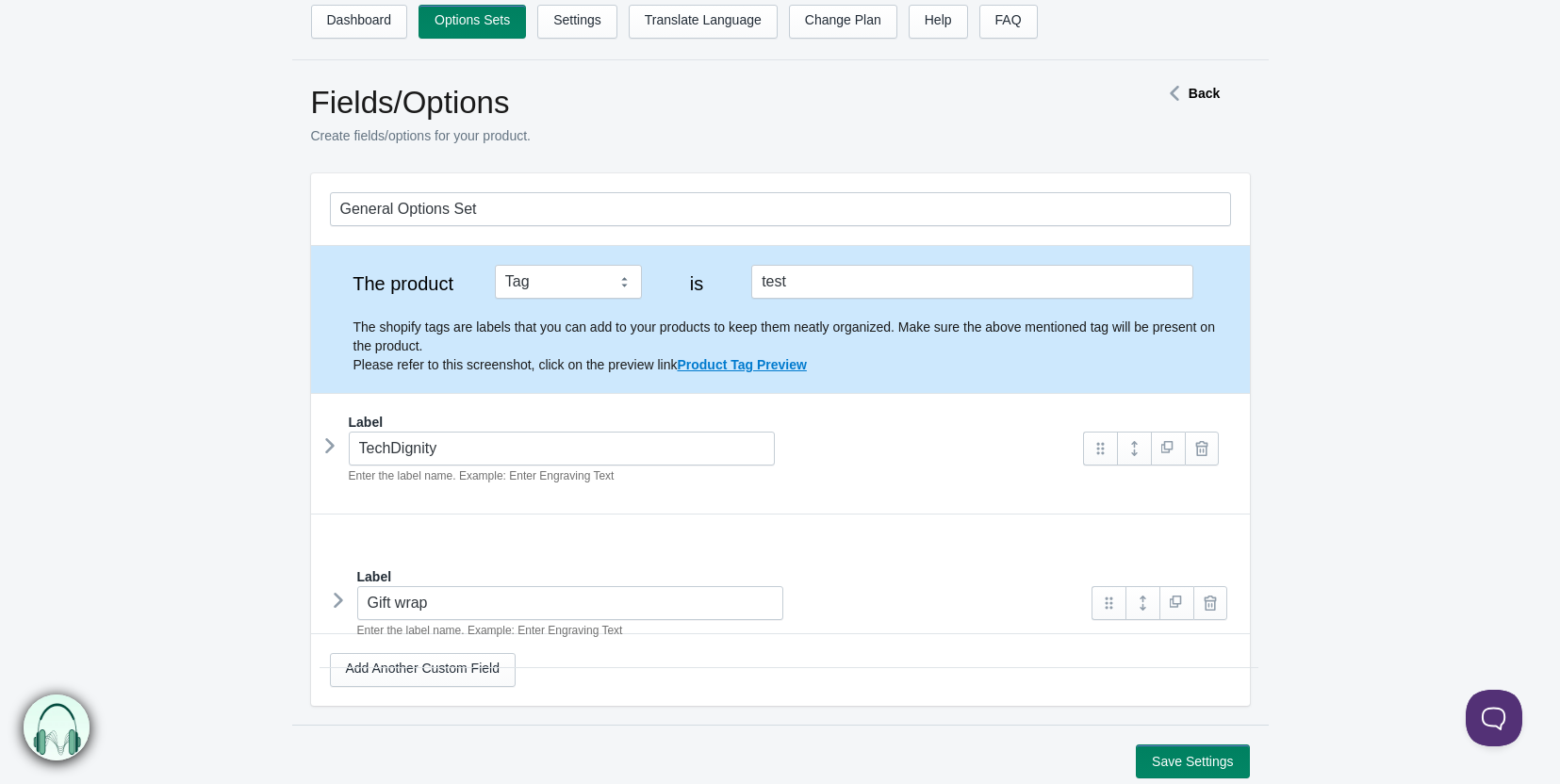
drag, startPoint x: 334, startPoint y: 312, endPoint x: 342, endPoint y: 587, distance: 275.1
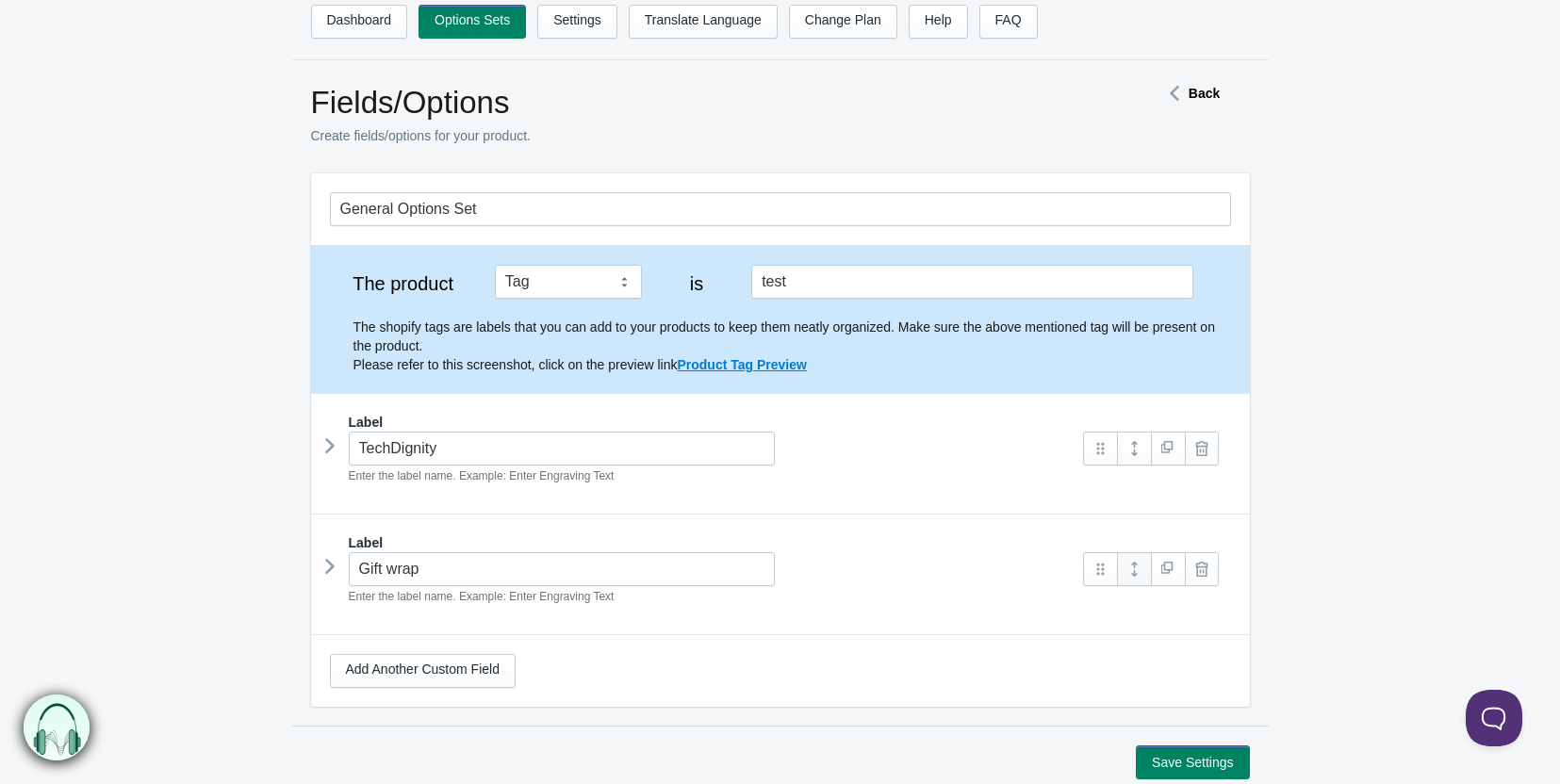
click at [1140, 572] on link at bounding box center [1134, 569] width 34 height 34
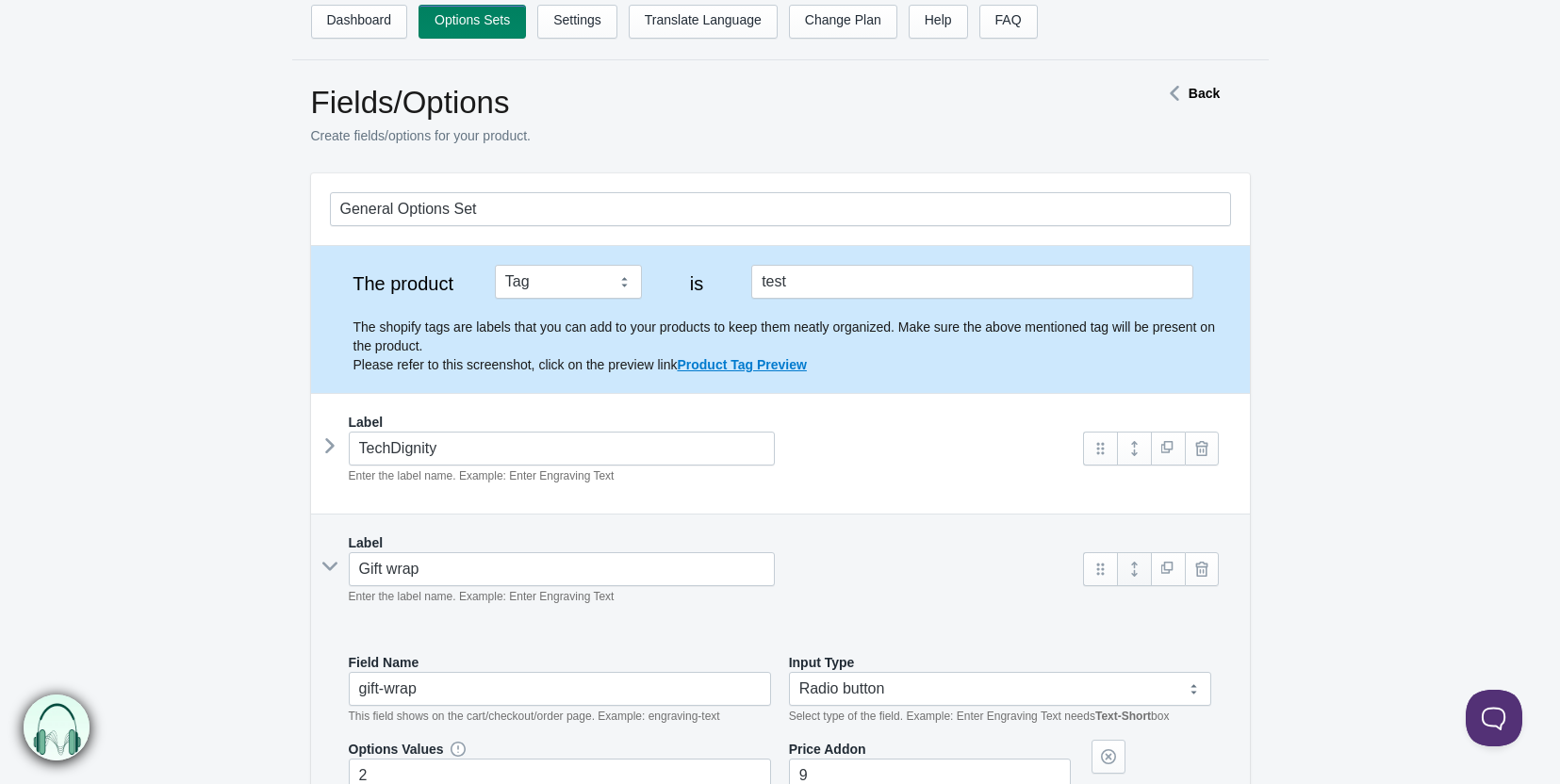
click at [1140, 572] on link at bounding box center [1134, 569] width 34 height 34
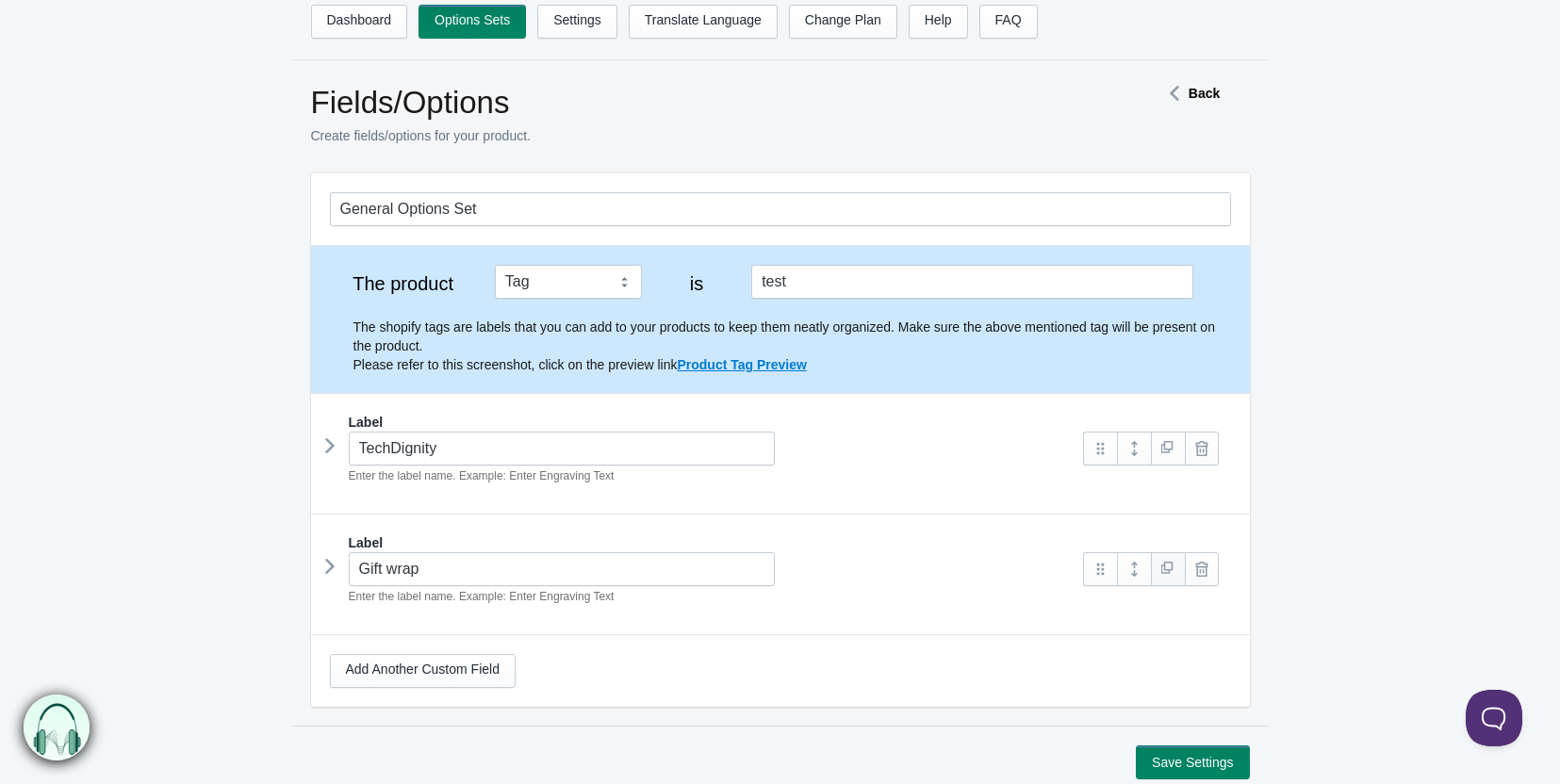
click at [1167, 569] on link at bounding box center [1168, 569] width 34 height 34
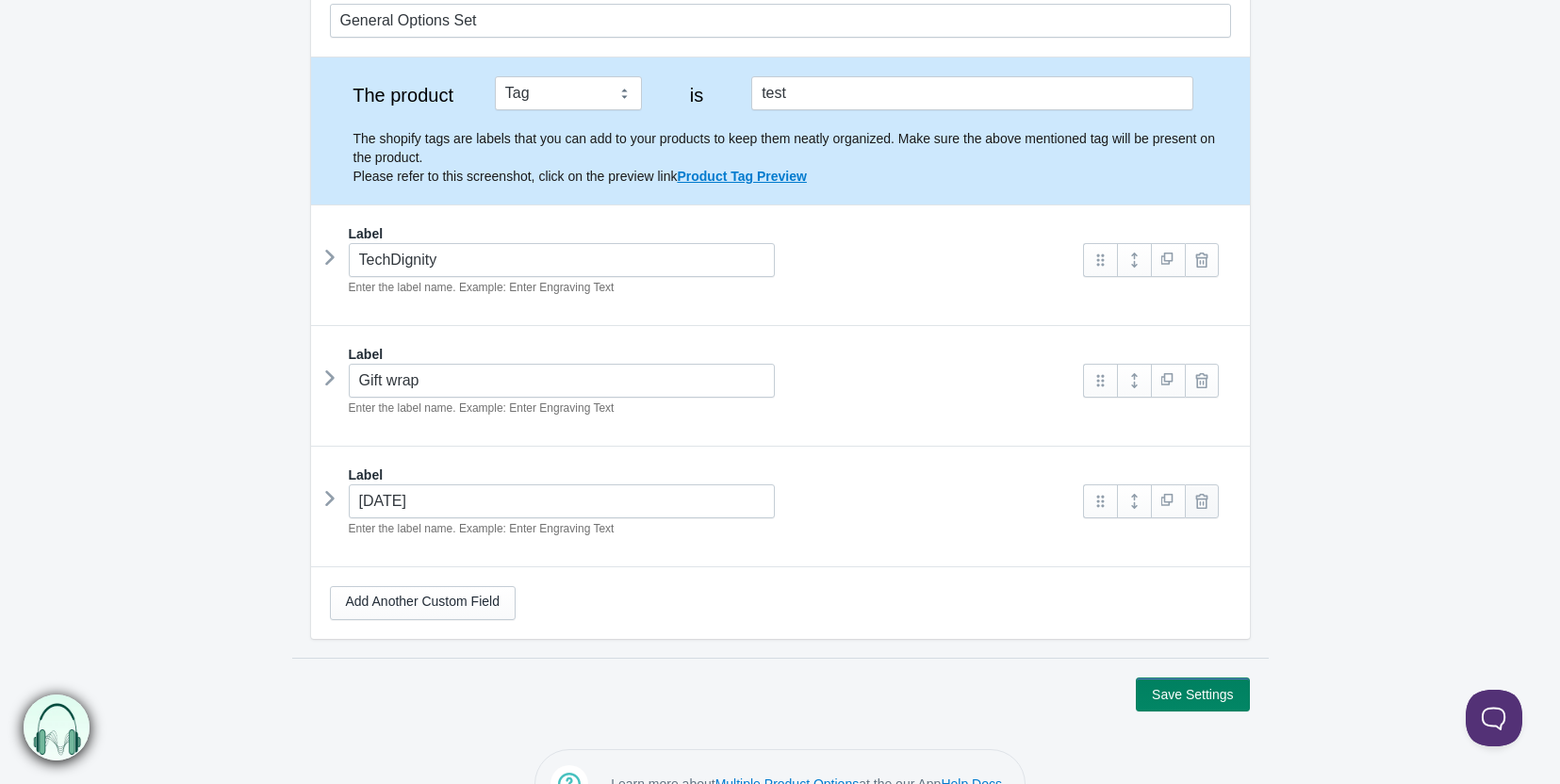
click at [1203, 503] on link at bounding box center [1202, 501] width 34 height 34
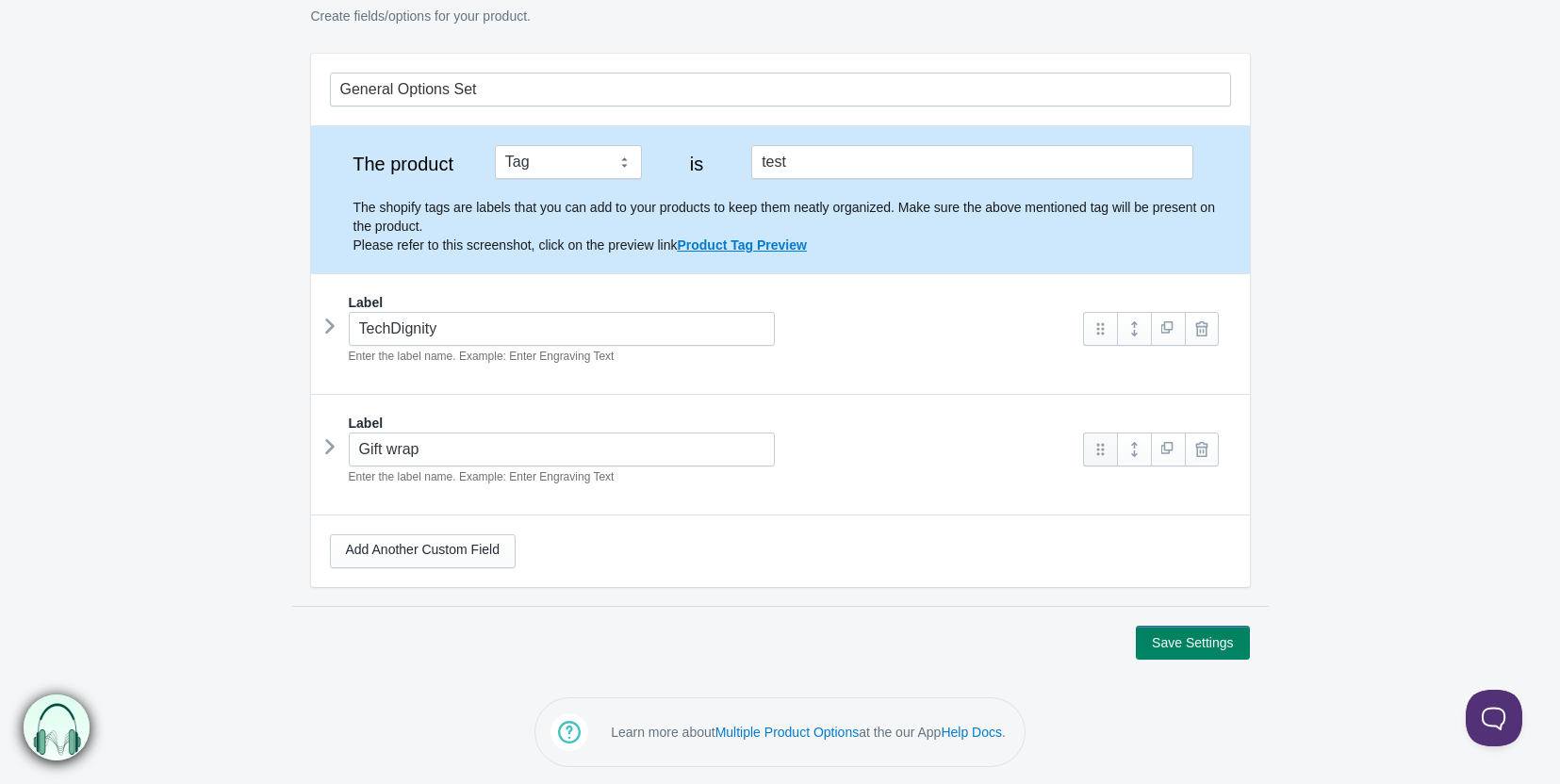
scroll to position [6, 0]
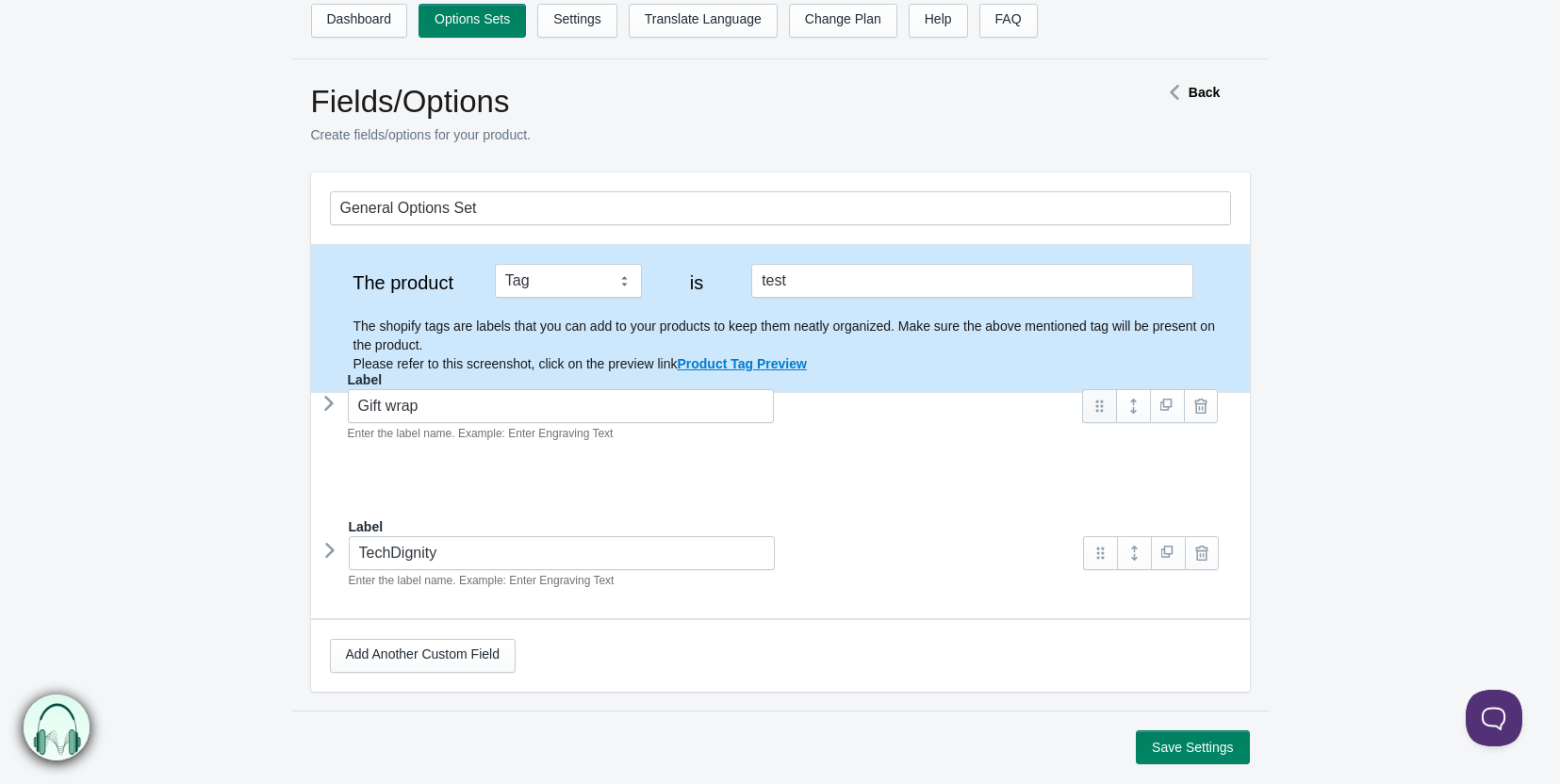
drag, startPoint x: 1100, startPoint y: 446, endPoint x: 1099, endPoint y: 404, distance: 42.0
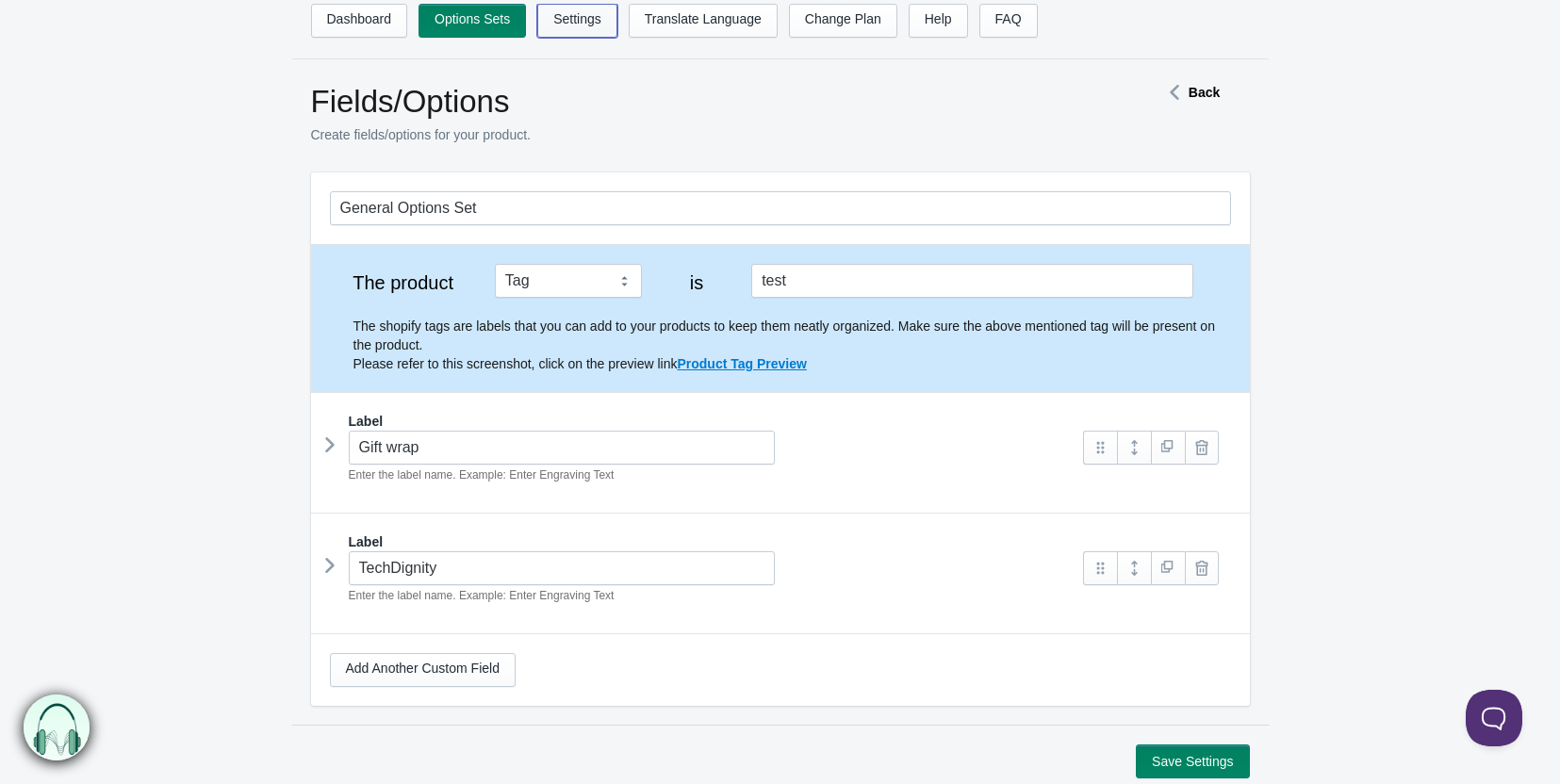
click at [592, 26] on link "Settings" at bounding box center [577, 21] width 80 height 34
